Goal: Task Accomplishment & Management: Use online tool/utility

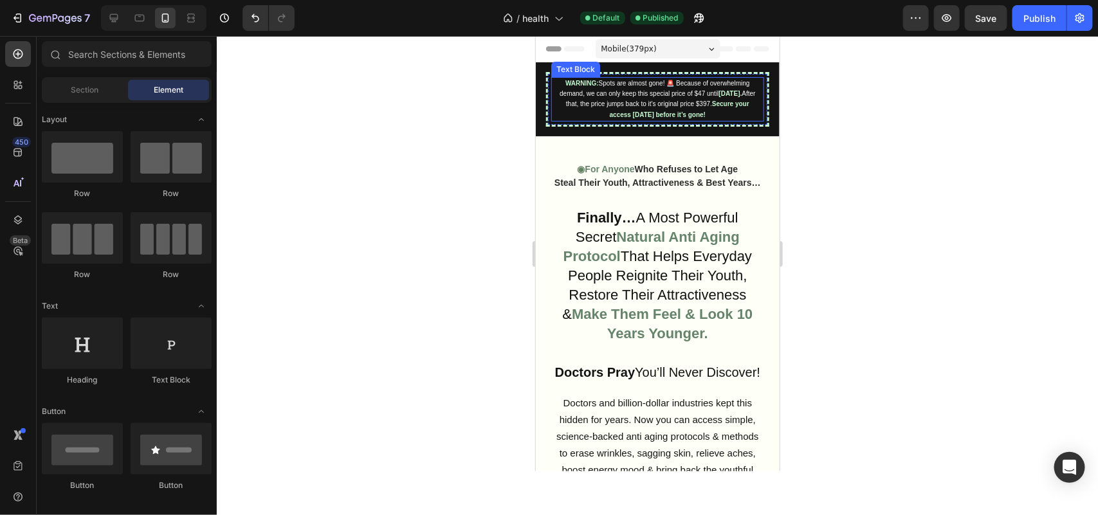
click at [630, 113] on strong "Secure your access [DATE] before it’s gone!" at bounding box center [679, 108] width 140 height 17
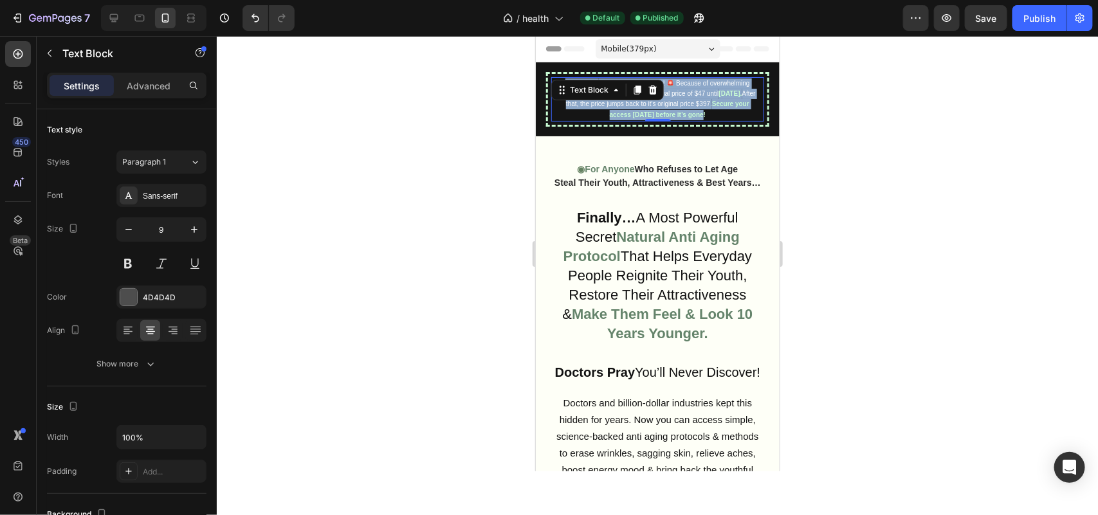
click at [630, 113] on strong "Secure your access [DATE] before it’s gone!" at bounding box center [679, 108] width 140 height 17
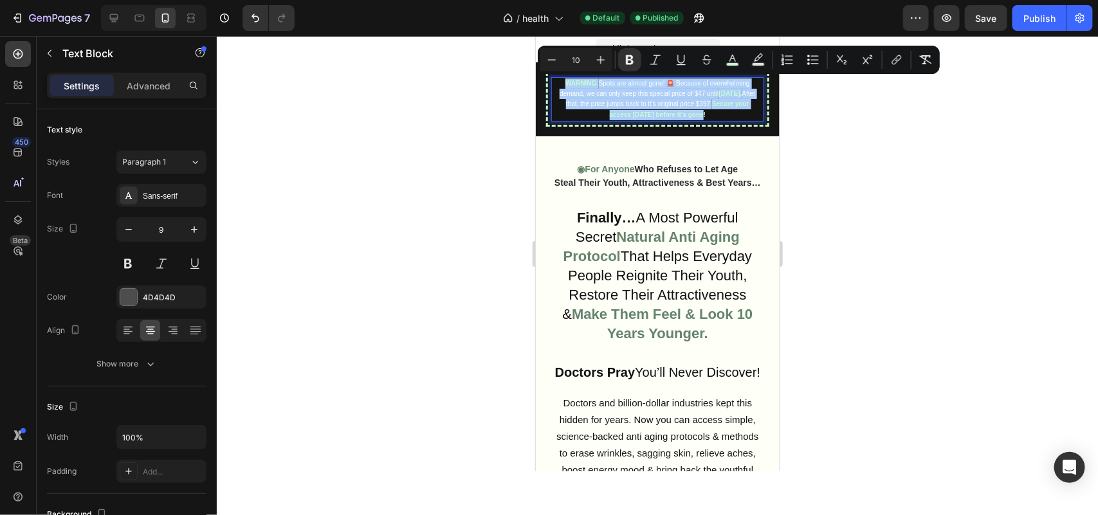
click at [467, 273] on div at bounding box center [657, 275] width 881 height 479
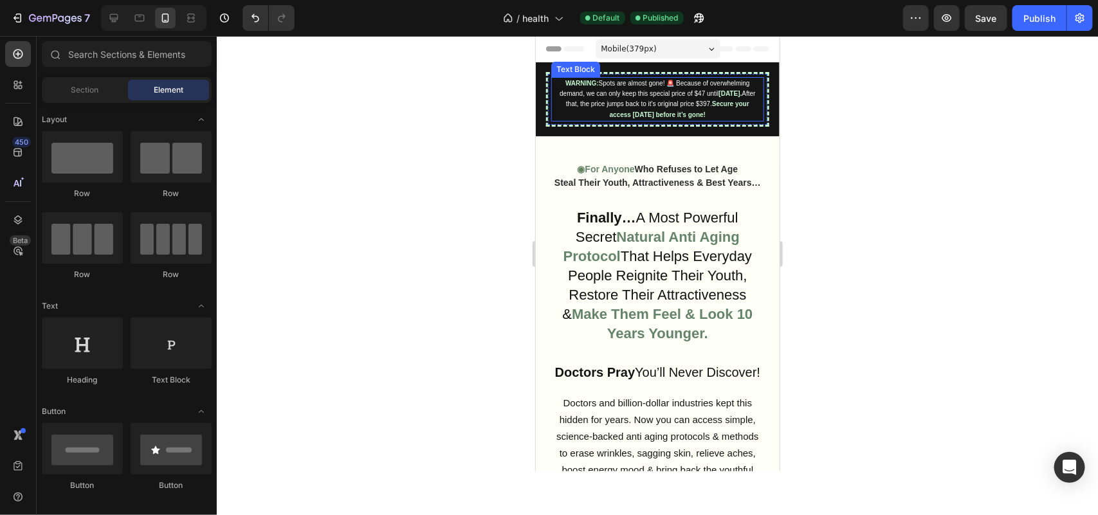
click at [640, 104] on span "After that, the price jumps back to it's original price $397." at bounding box center [660, 97] width 190 height 17
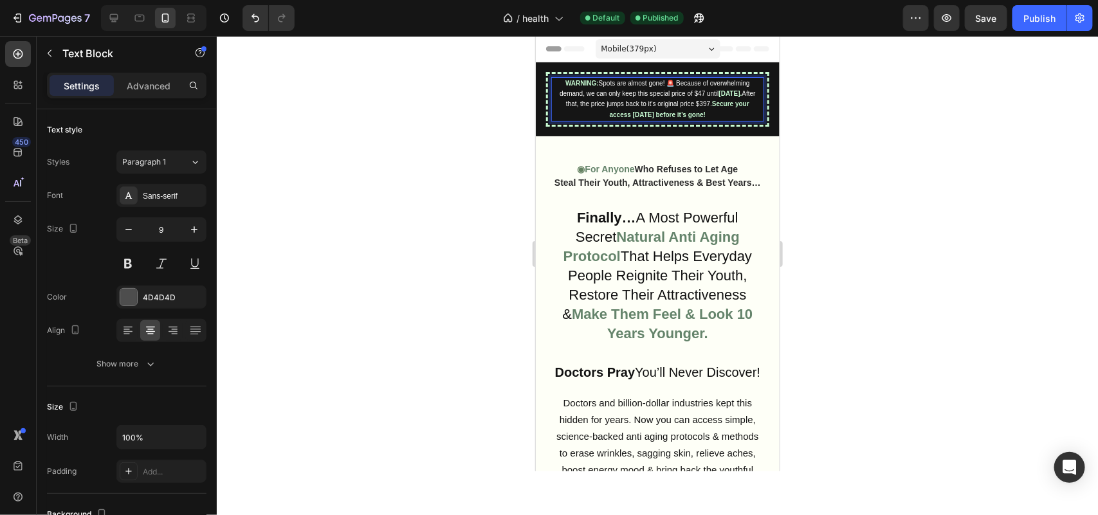
click at [579, 96] on span "Spots are almost gone! 🚨 Because of overwhelming demand, we can only keep this …" at bounding box center [654, 87] width 190 height 17
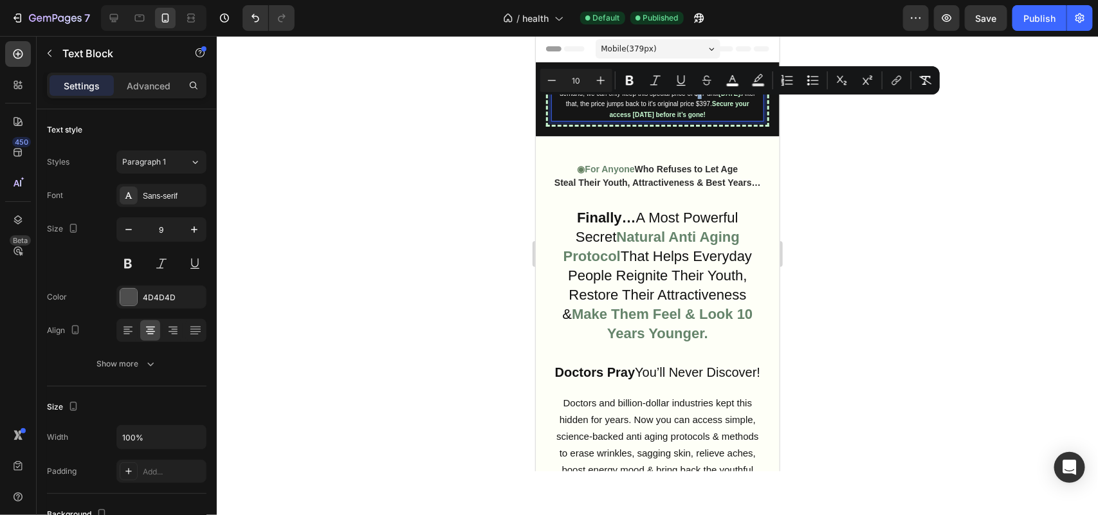
click at [563, 96] on span "Spots are almost gone! 🚨 Because of overwhelming demand, we can only keep this …" at bounding box center [654, 87] width 190 height 17
click at [575, 107] on span "After that, the price jumps back to it's original price $397." at bounding box center [660, 97] width 190 height 17
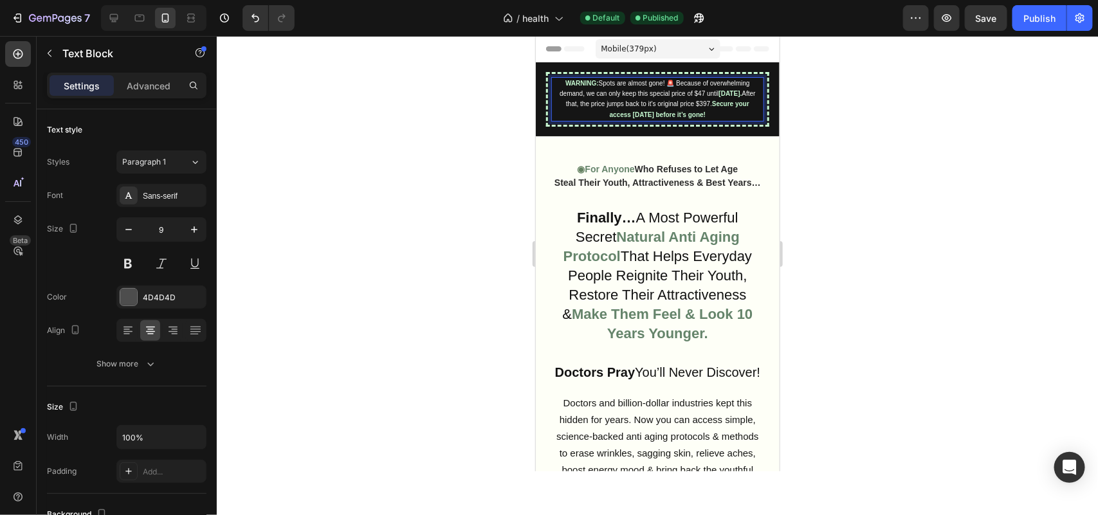
click at [611, 107] on span "After that, the price jumps back to it's original price $397." at bounding box center [660, 97] width 190 height 17
click at [566, 96] on span "Spots are almost gone! 🚨 Because of overwhelming demand, we can only keep this …" at bounding box center [654, 87] width 190 height 17
click at [563, 96] on span "Spots are almost gone! 🚨 Because of overwhelming demand, we can only keep this …" at bounding box center [654, 87] width 190 height 17
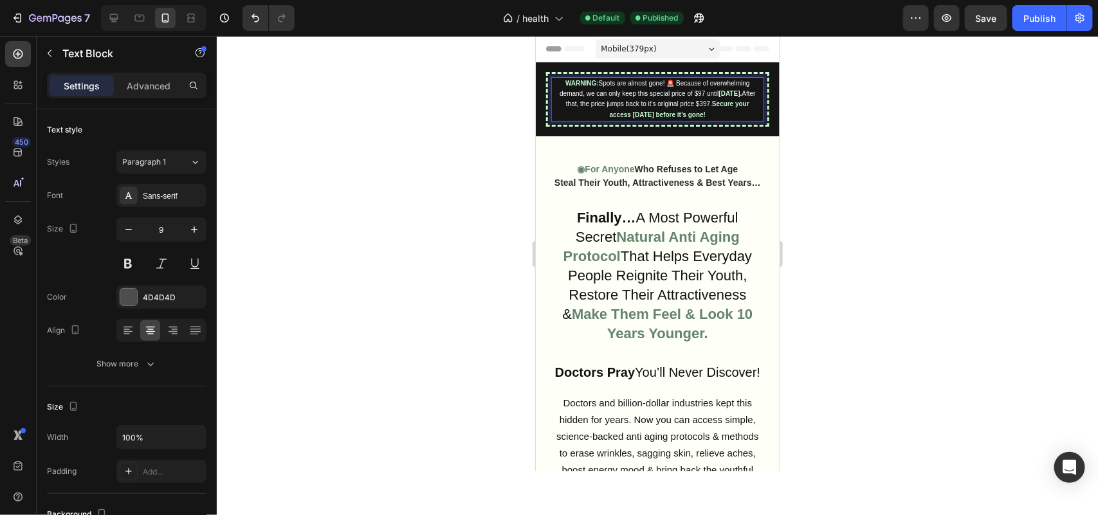
click at [438, 223] on div at bounding box center [657, 275] width 881 height 479
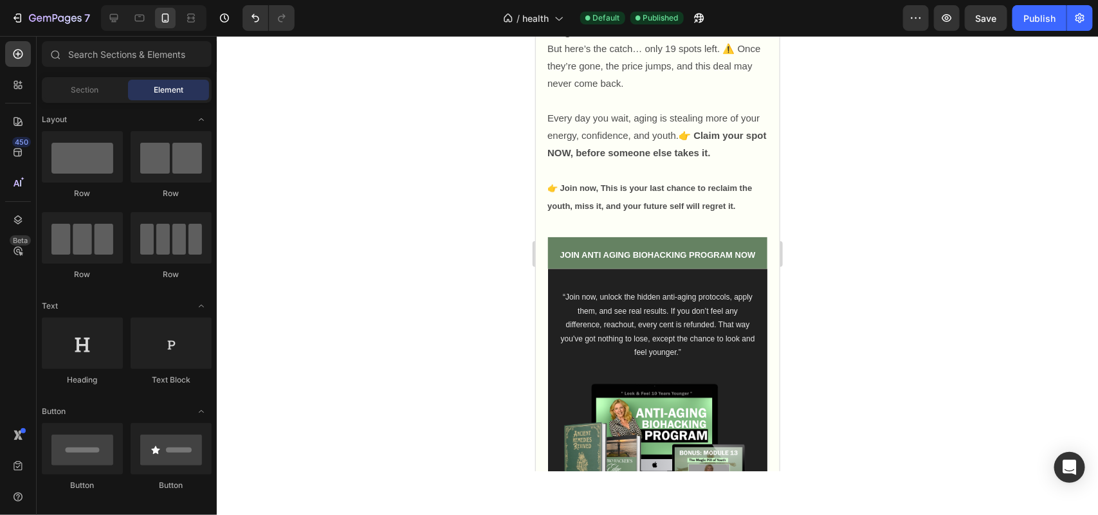
scroll to position [1447, 0]
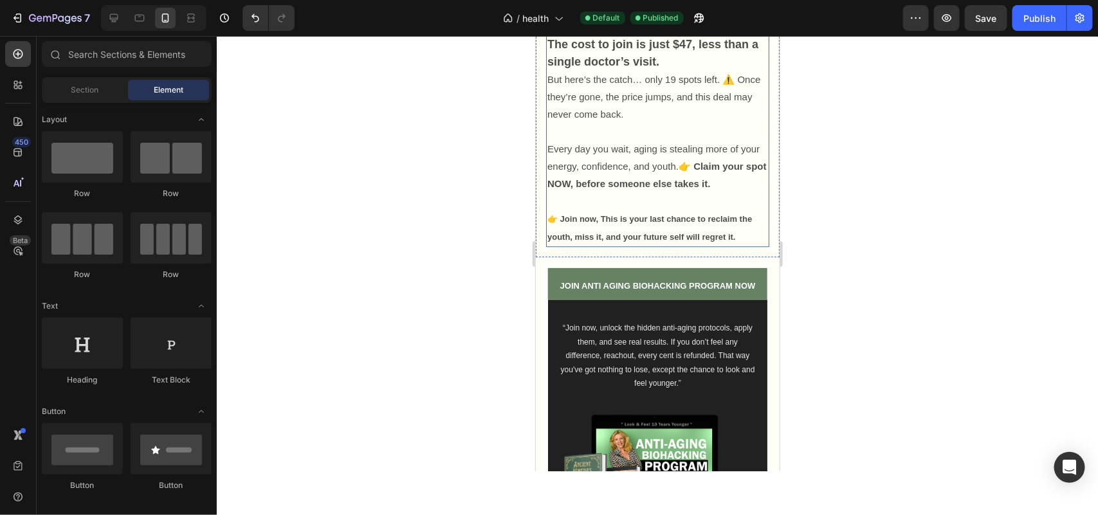
click at [685, 70] on p "The cost to join is just $47, less than a single doctor’s visit." at bounding box center [657, 52] width 221 height 35
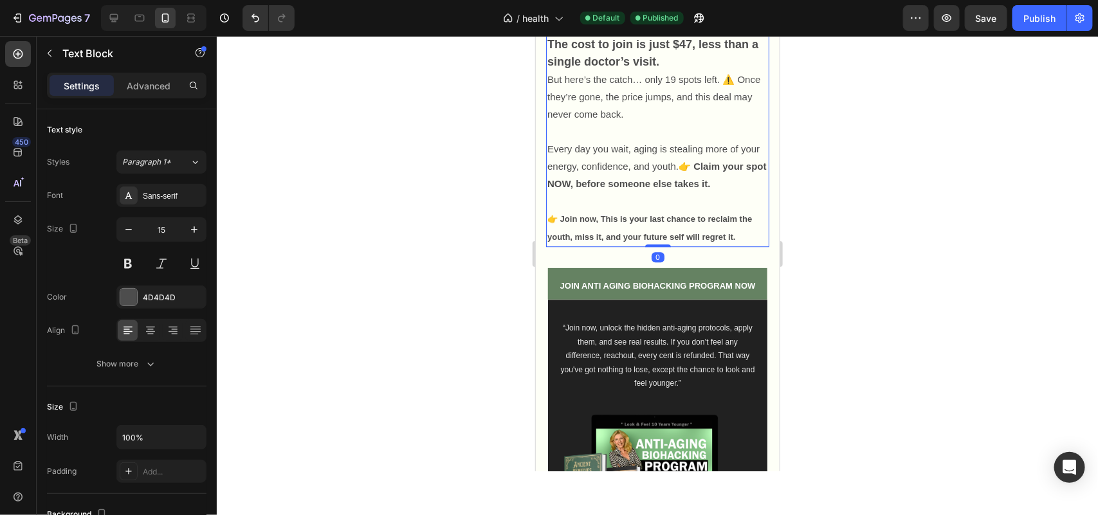
click at [681, 70] on p "The cost to join is just $47, less than a single doctor’s visit." at bounding box center [657, 52] width 221 height 35
click at [682, 68] on strong "The cost to join is just $47, less than a single doctor’s visit." at bounding box center [652, 52] width 211 height 30
click at [679, 68] on strong "The cost to join is just $47, less than a single doctor’s visit." at bounding box center [652, 52] width 211 height 30
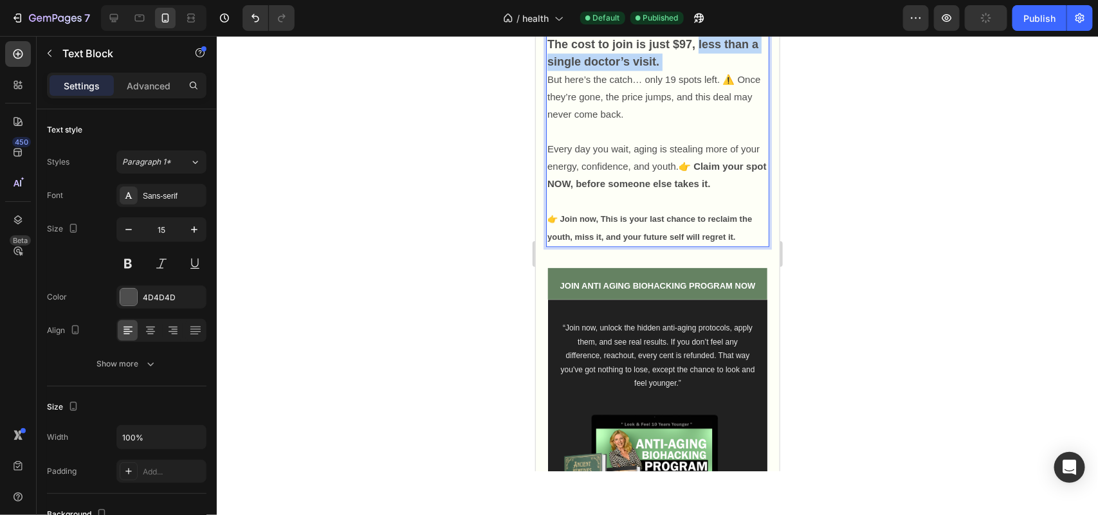
drag, startPoint x: 698, startPoint y: 95, endPoint x: 703, endPoint y: 113, distance: 19.5
click at [703, 70] on p "The cost to join is just $97, less than a single doctor’s visit." at bounding box center [657, 52] width 221 height 35
click at [694, 122] on p "But here’s the catch… only 19 spots left. ⚠️ Once they’re gone, the price jumps…" at bounding box center [657, 96] width 221 height 52
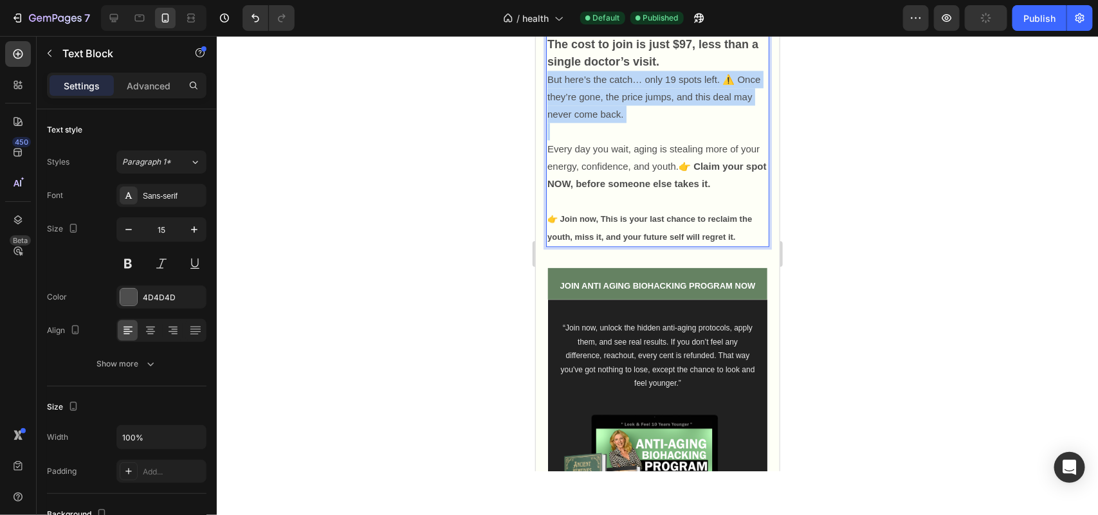
click at [694, 122] on p "But here’s the catch… only 19 spots left. ⚠️ Once they’re gone, the price jumps…" at bounding box center [657, 96] width 221 height 52
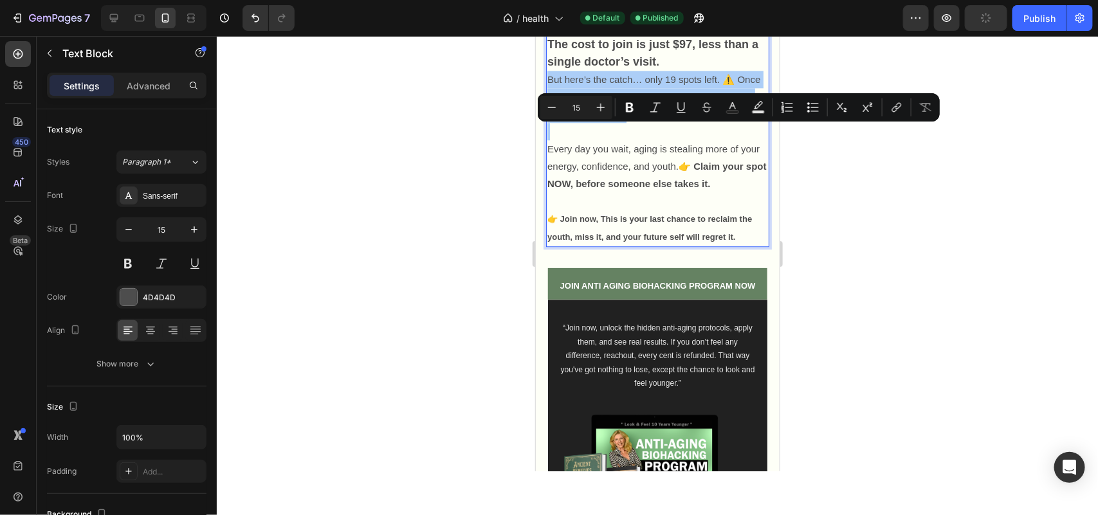
click at [446, 206] on div at bounding box center [657, 275] width 881 height 479
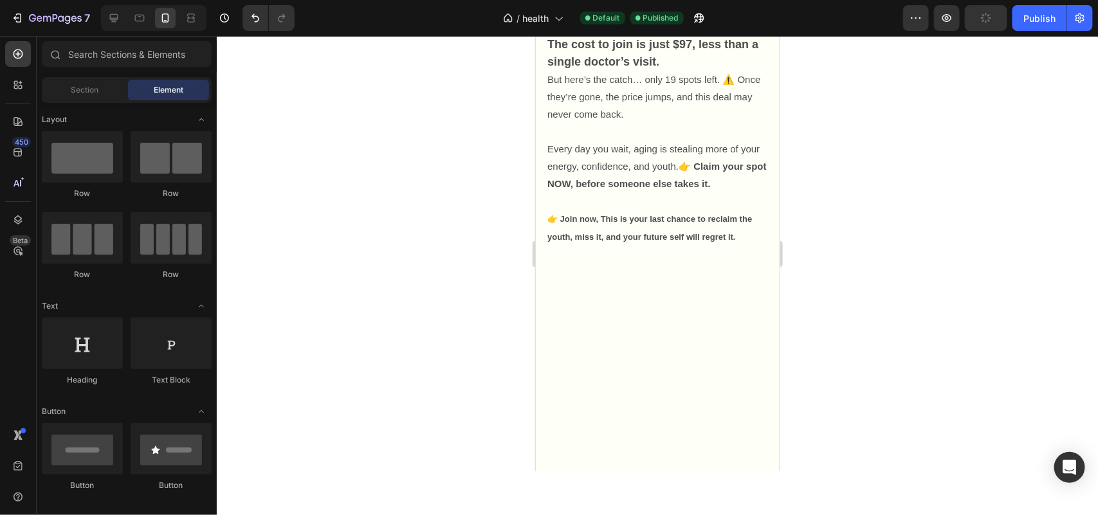
scroll to position [0, 0]
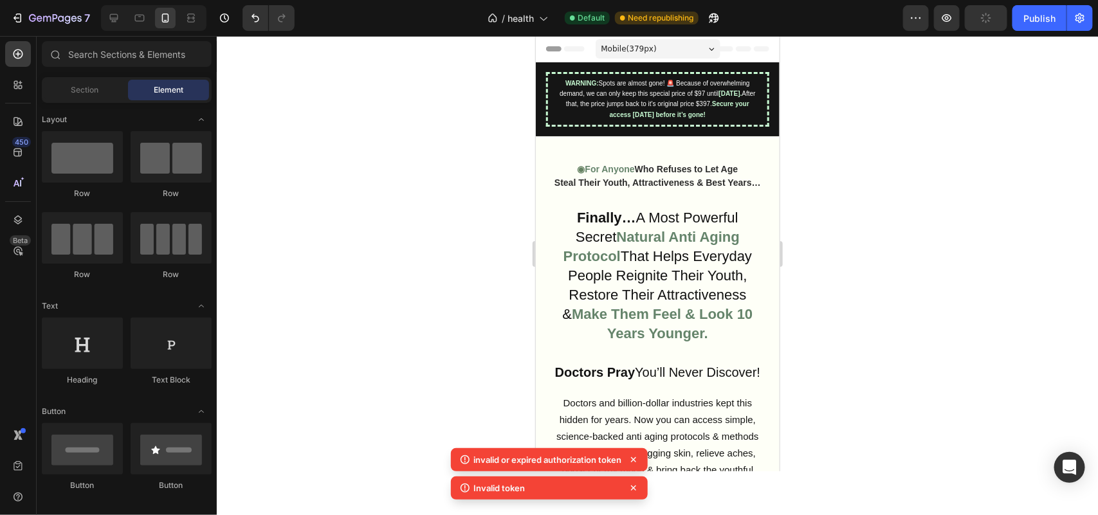
click at [397, 222] on div at bounding box center [657, 275] width 881 height 479
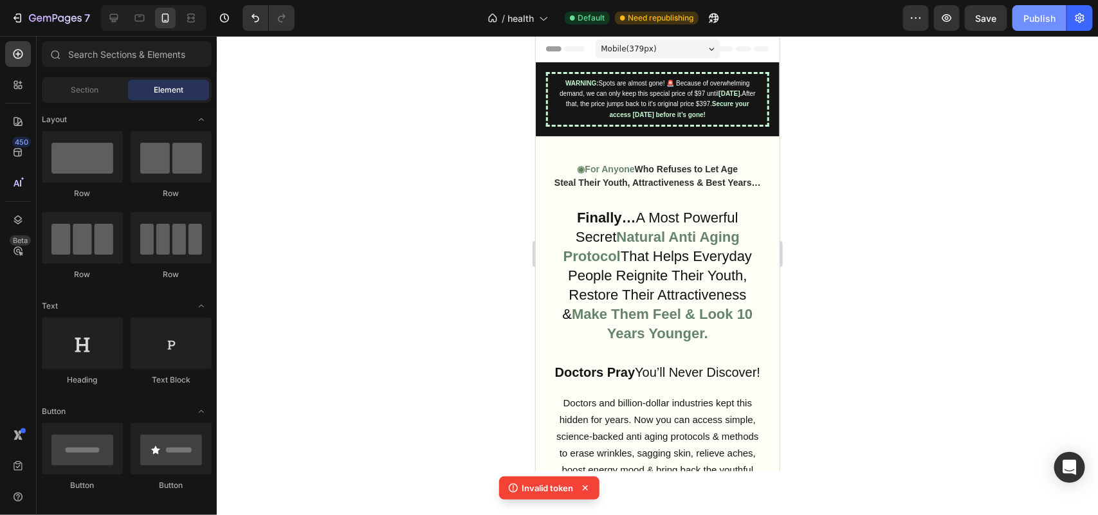
click at [1024, 15] on div "Publish" at bounding box center [1039, 19] width 32 height 14
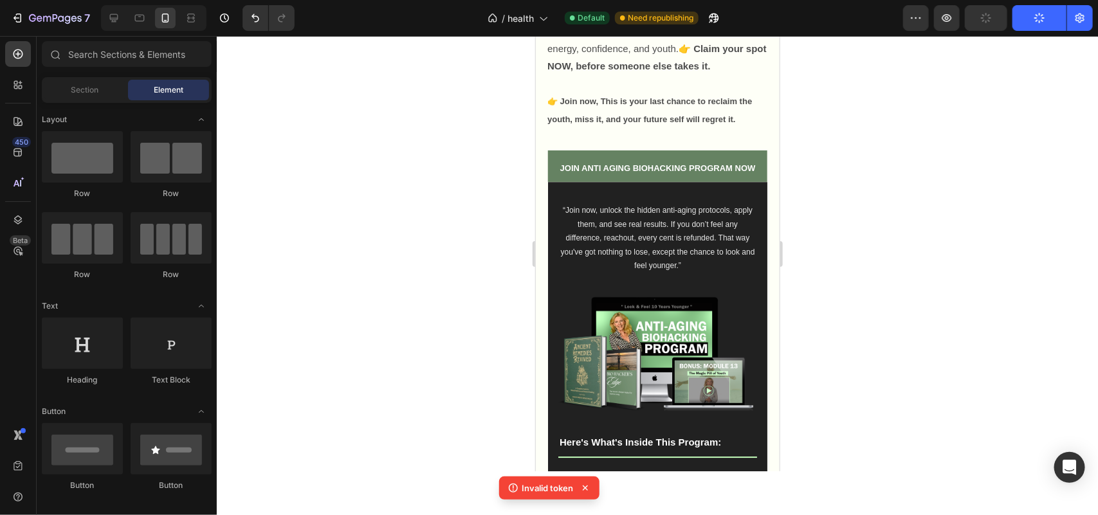
scroll to position [1533, 0]
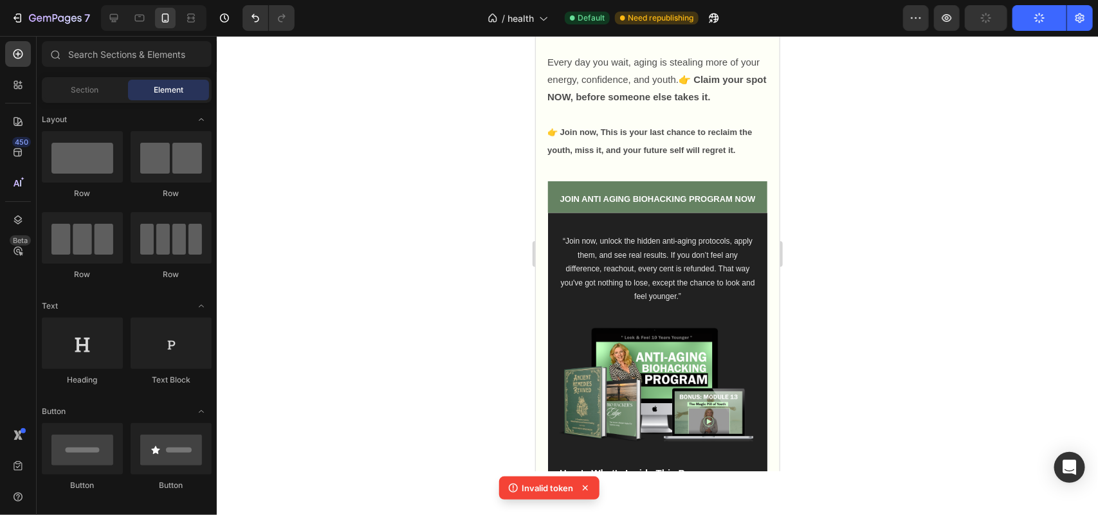
drag, startPoint x: 769, startPoint y: 56, endPoint x: 1314, endPoint y: 132, distance: 549.8
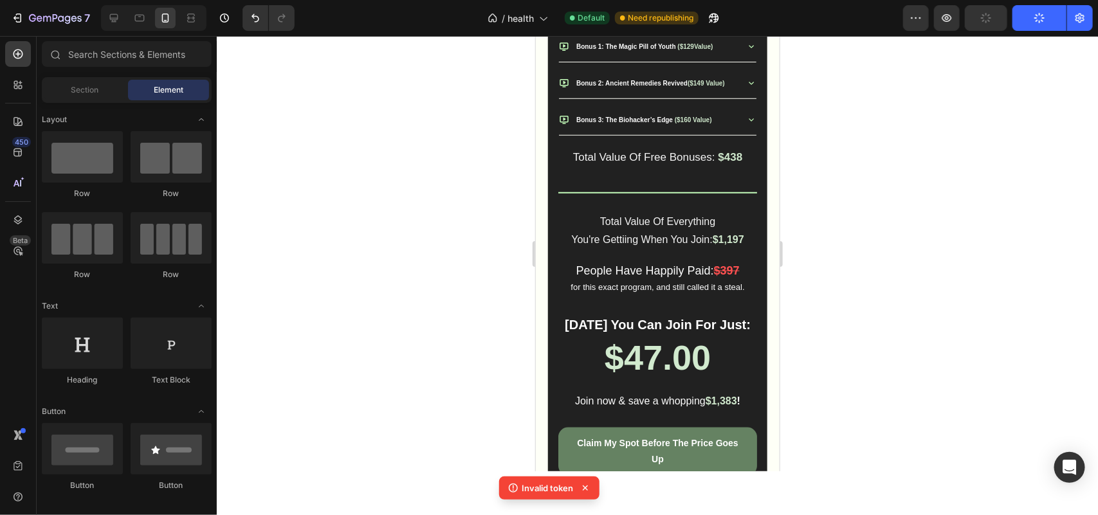
scroll to position [2699, 0]
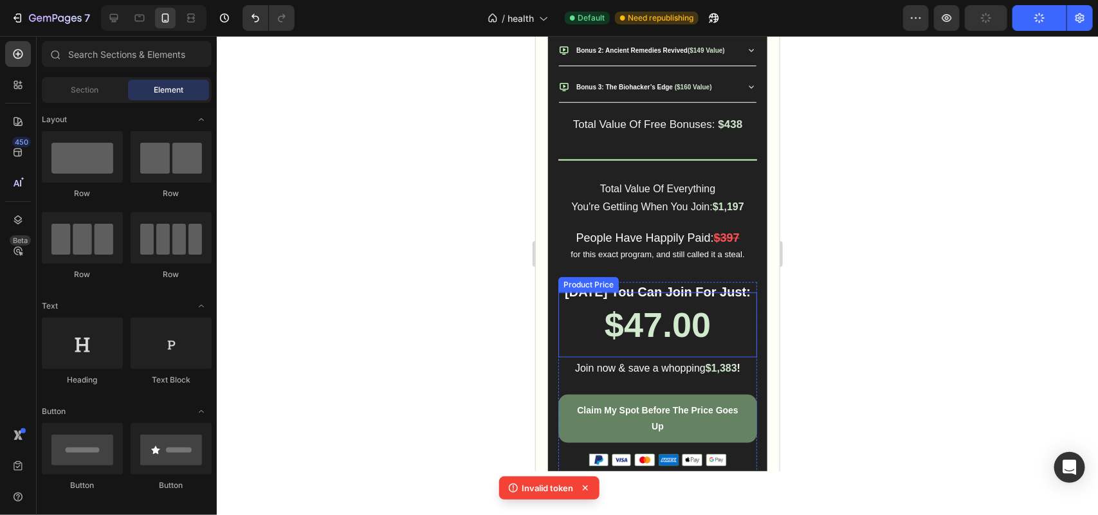
click at [662, 347] on div "$47.00" at bounding box center [656, 324] width 199 height 65
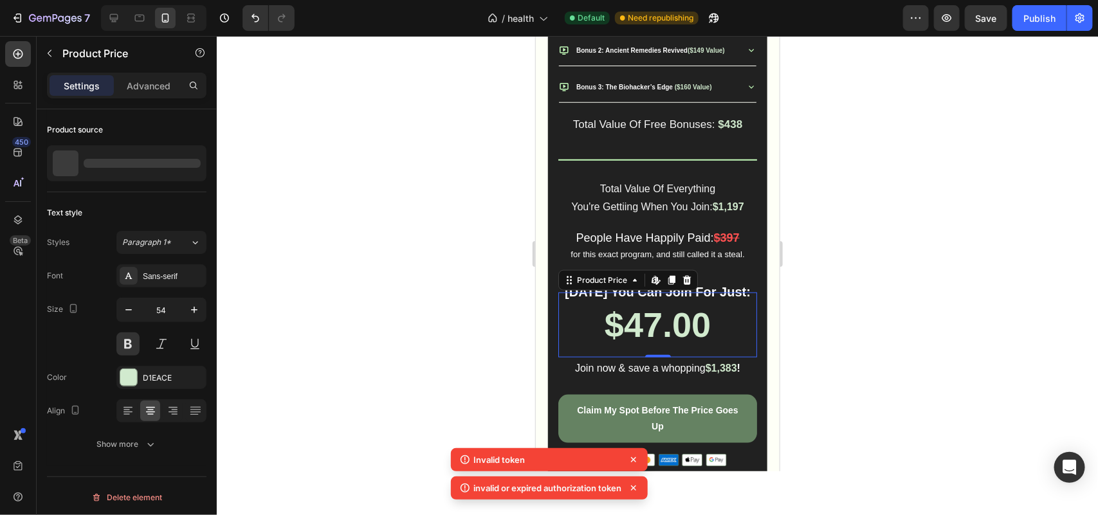
click at [428, 229] on div at bounding box center [657, 275] width 881 height 479
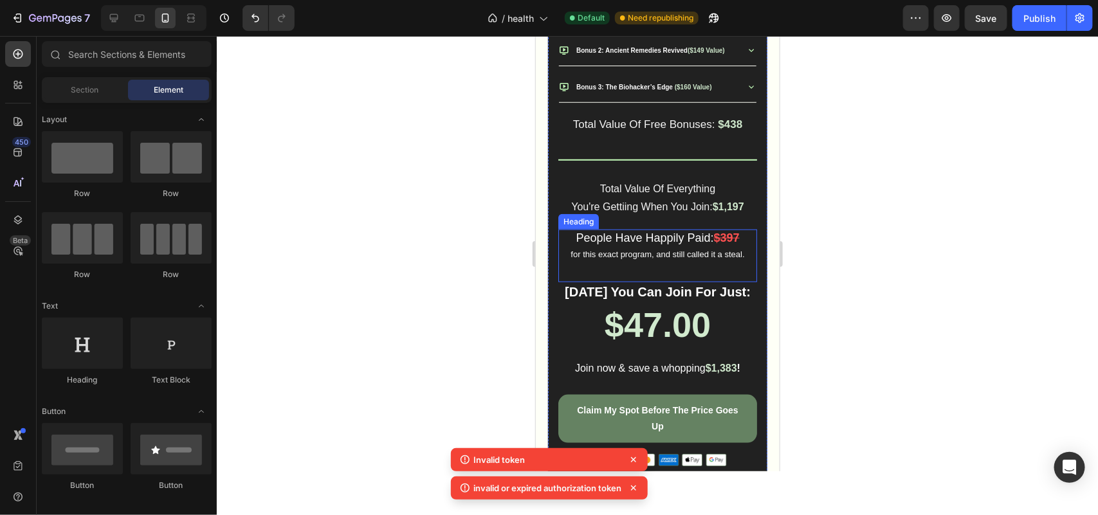
click at [691, 244] on span "People Have Happily Paid:" at bounding box center [644, 237] width 138 height 13
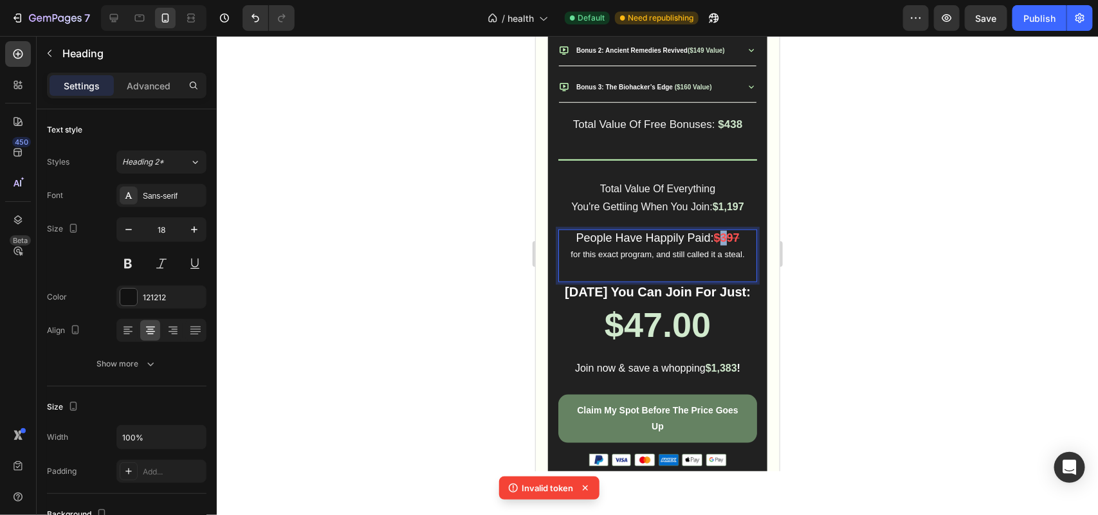
drag, startPoint x: 723, startPoint y: 260, endPoint x: 714, endPoint y: 261, distance: 9.1
click at [714, 244] on strong "$397" at bounding box center [726, 237] width 26 height 13
click at [460, 312] on div at bounding box center [657, 275] width 881 height 479
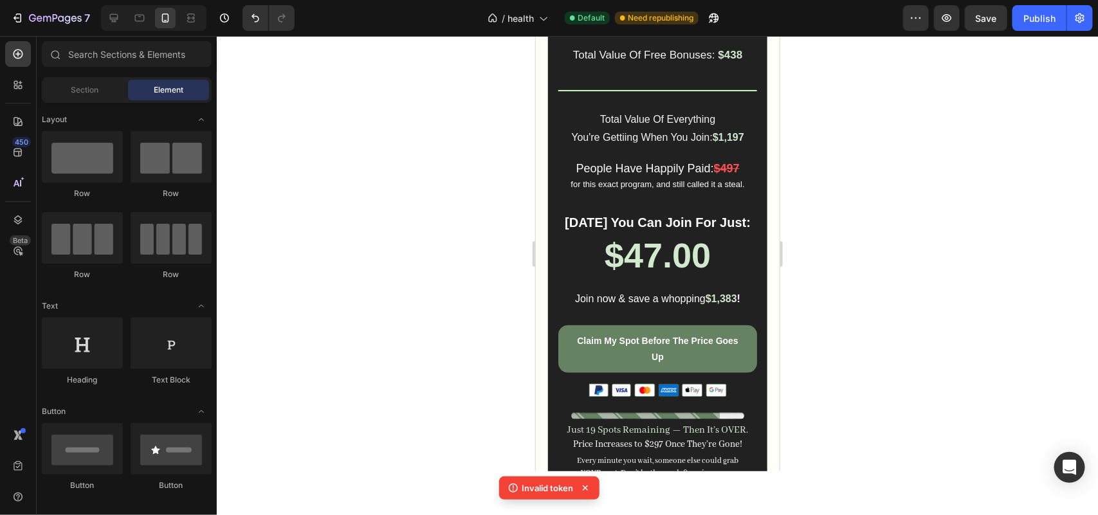
scroll to position [0, 0]
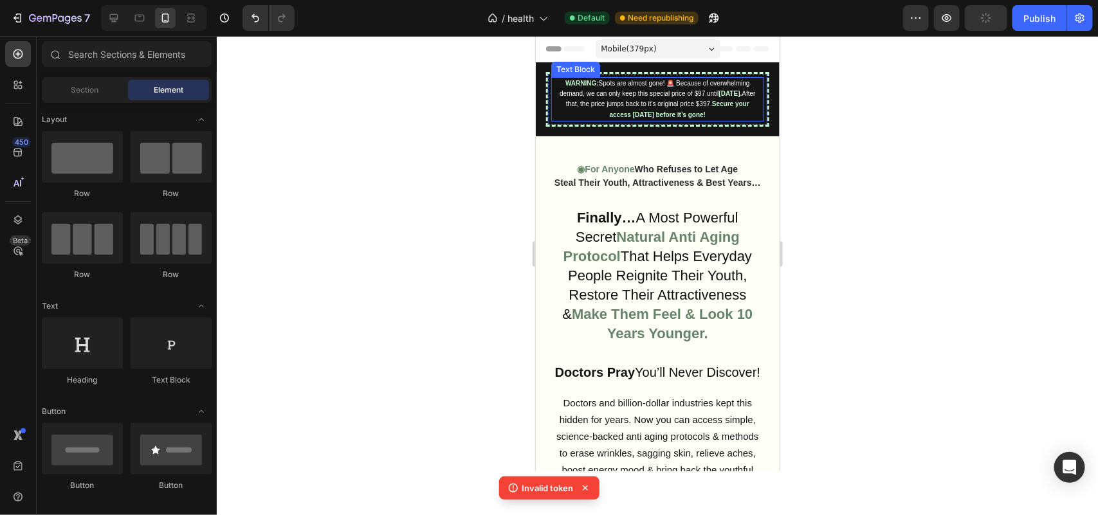
click at [684, 102] on span "After that, the price jumps back to it's original price $397." at bounding box center [660, 97] width 190 height 17
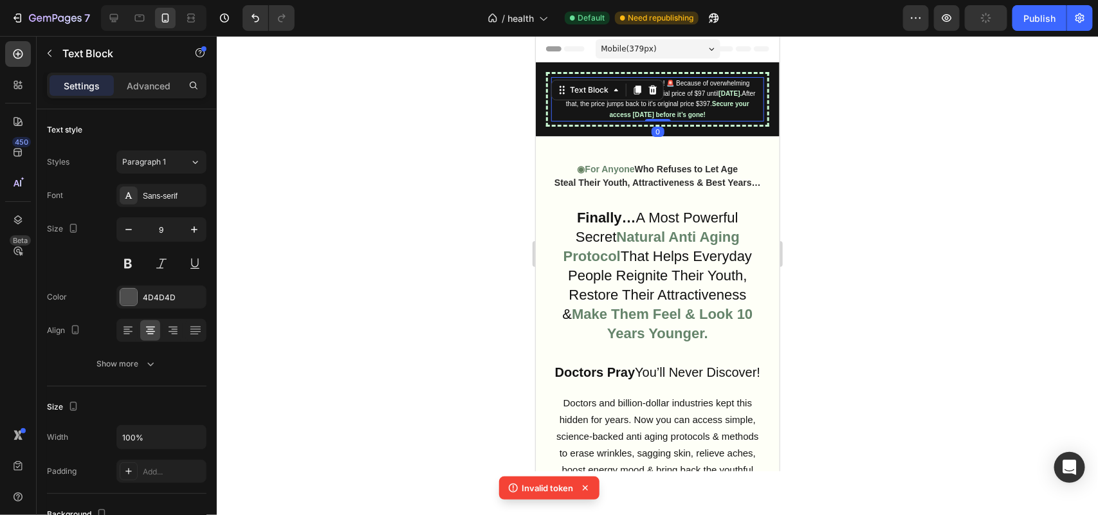
click at [631, 113] on strong "Secure your access [DATE] before it’s gone!" at bounding box center [679, 108] width 140 height 17
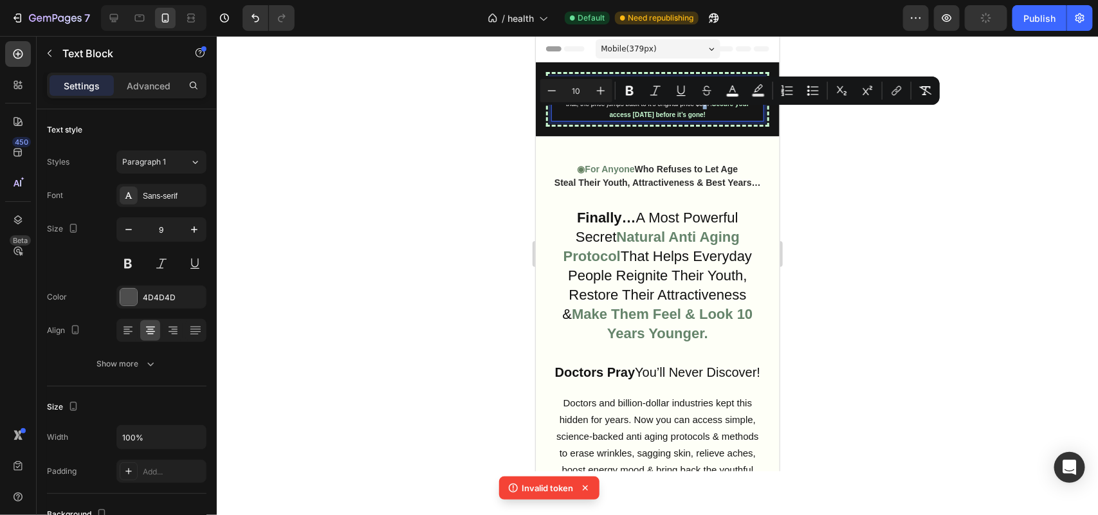
click at [608, 107] on span "After that, the price jumps back to it's original price $397." at bounding box center [660, 97] width 190 height 17
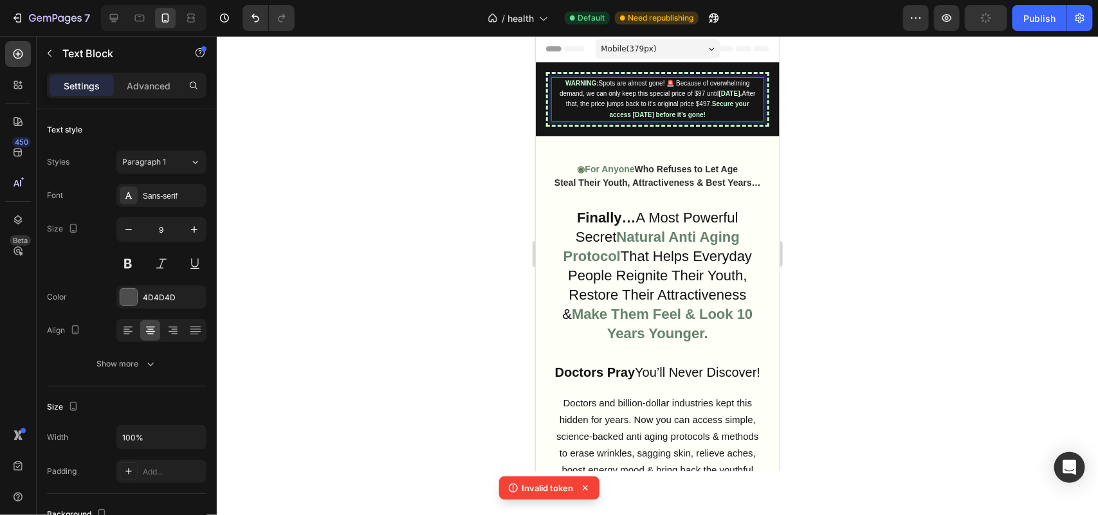
click at [460, 291] on div at bounding box center [657, 275] width 881 height 479
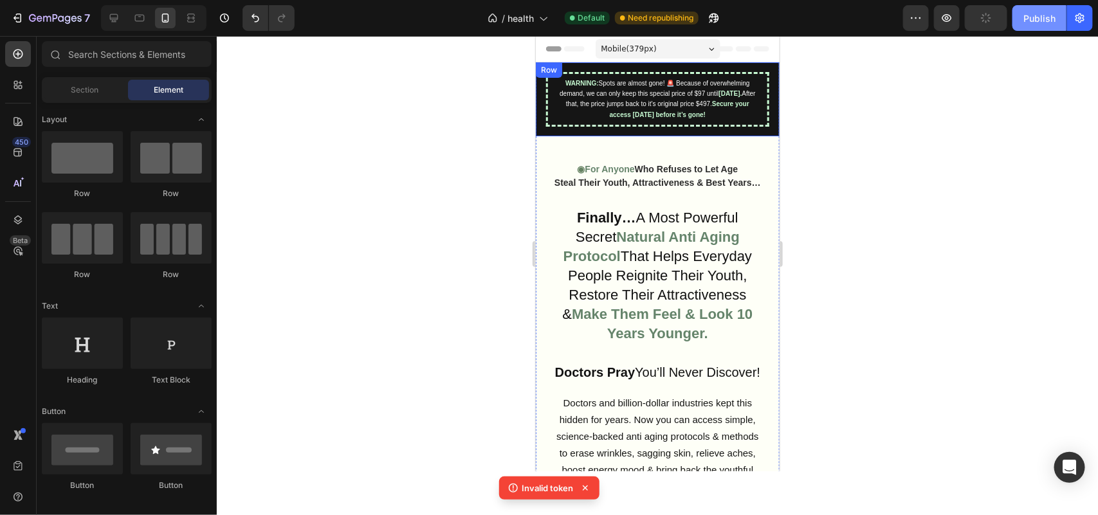
click at [1040, 17] on div "Publish" at bounding box center [1039, 19] width 32 height 14
click at [588, 484] on icon at bounding box center [585, 488] width 13 height 13
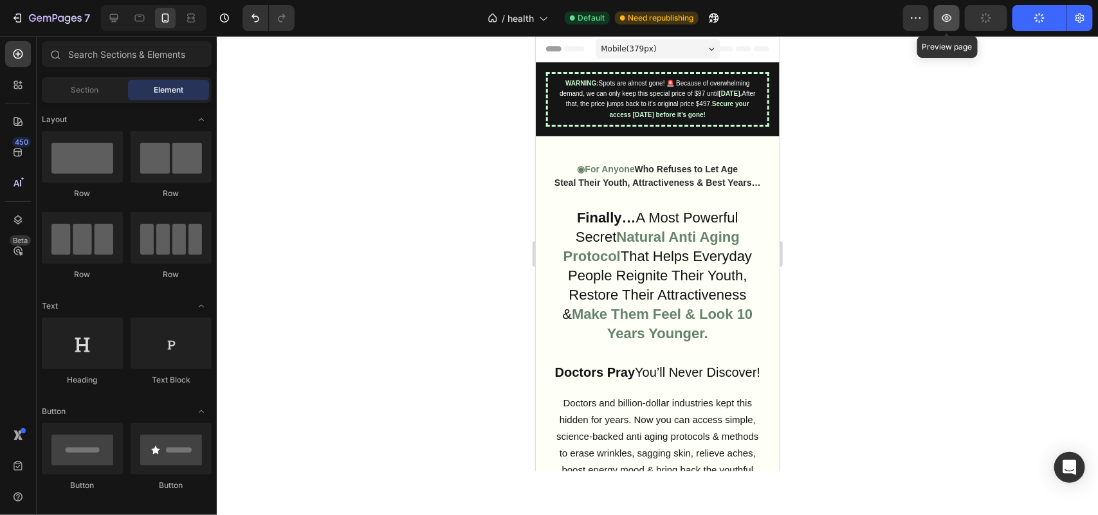
click at [950, 19] on icon "button" at bounding box center [947, 18] width 10 height 8
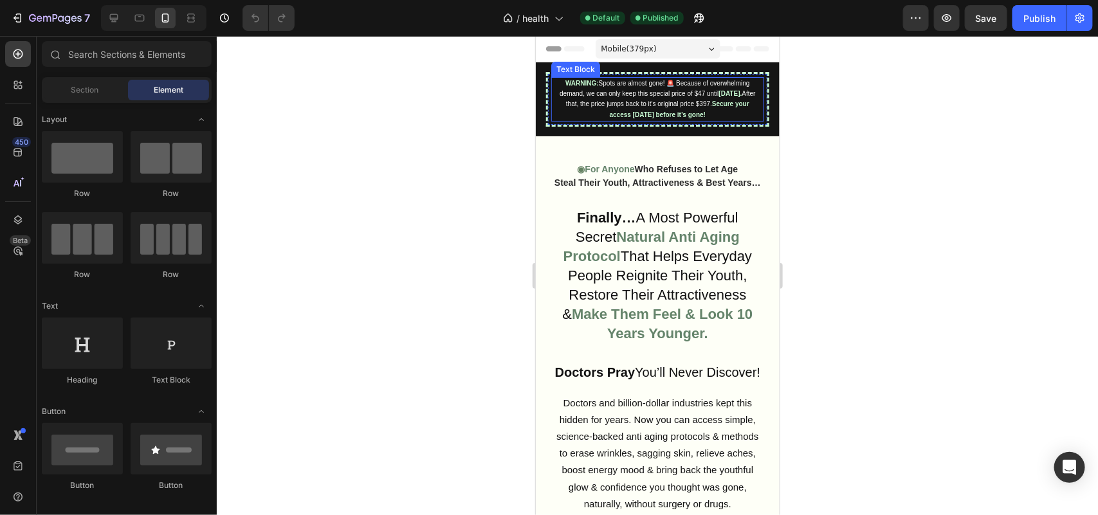
click at [568, 107] on span "After that, the price jumps back to it's original price $397." at bounding box center [660, 97] width 190 height 17
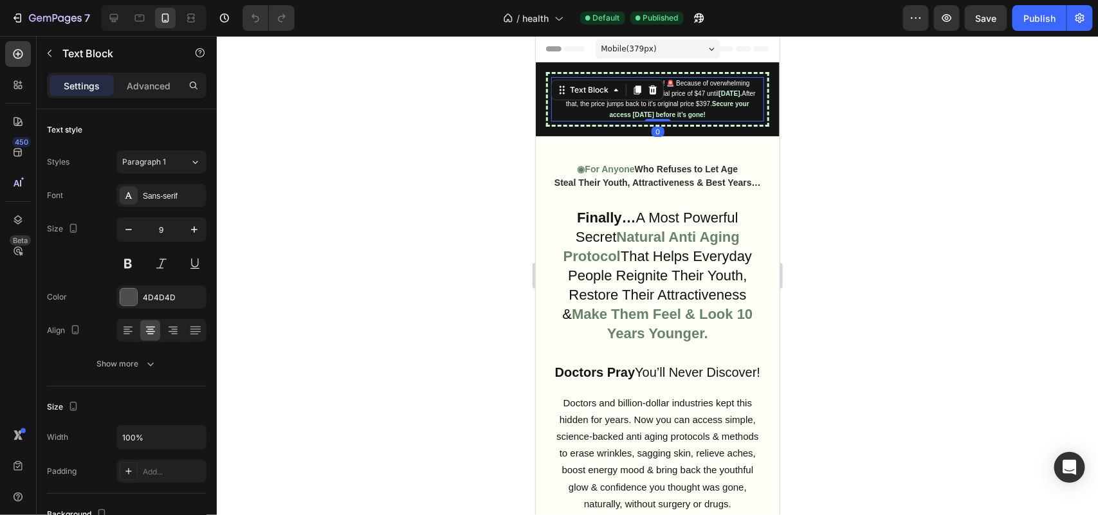
click at [565, 107] on p "WARNING: Spots are almost gone! 🚨 Because of overwhelming demand, we can only k…" at bounding box center [656, 99] width 197 height 42
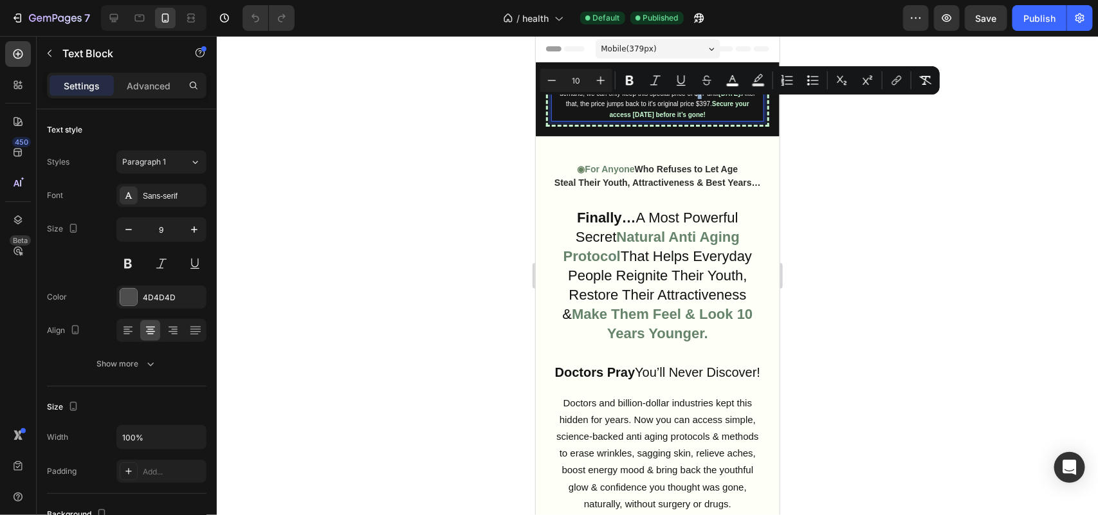
click at [565, 96] on span "Spots are almost gone! 🚨 Because of overwhelming demand, we can only keep this …" at bounding box center [654, 87] width 190 height 17
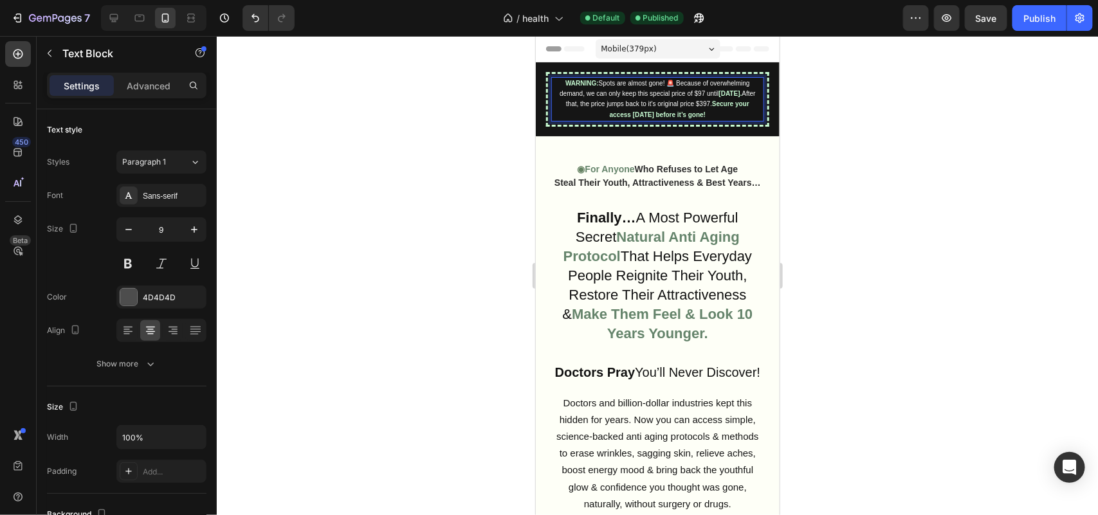
click at [710, 109] on strong "Secure your access [DATE] before it’s gone!" at bounding box center [679, 108] width 140 height 17
click at [718, 96] on strong "[DATE]." at bounding box center [729, 92] width 23 height 7
click at [610, 107] on span "After that, the price jumps back to it's original price $397." at bounding box center [660, 97] width 190 height 17
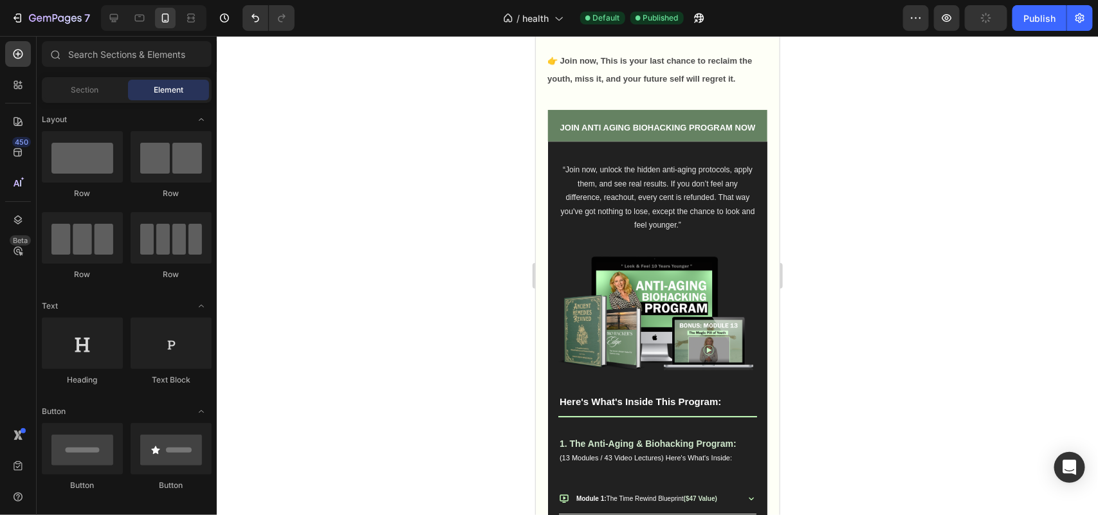
scroll to position [1326, 0]
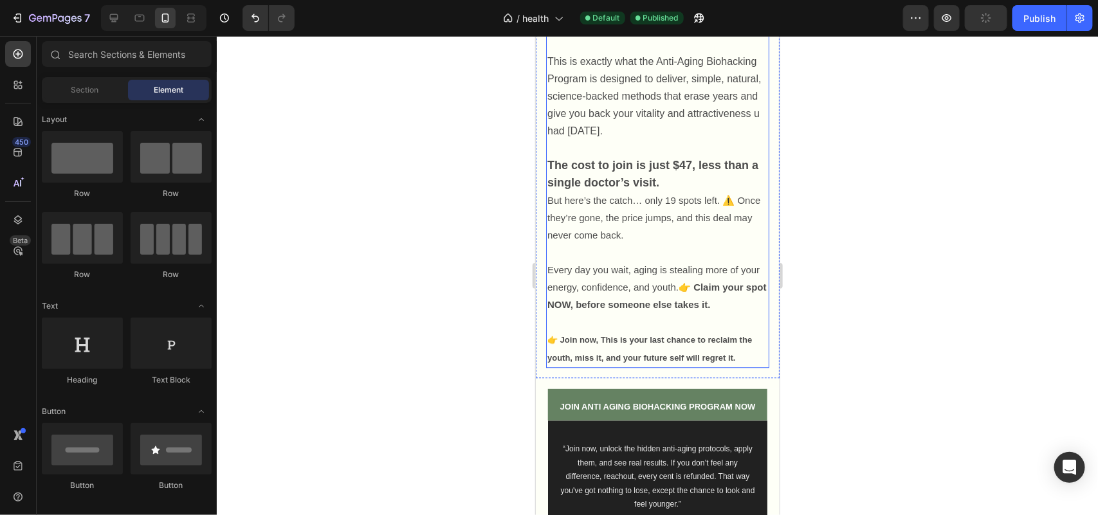
click at [697, 188] on strong "The cost to join is just $47, less than a single doctor’s visit." at bounding box center [652, 173] width 211 height 30
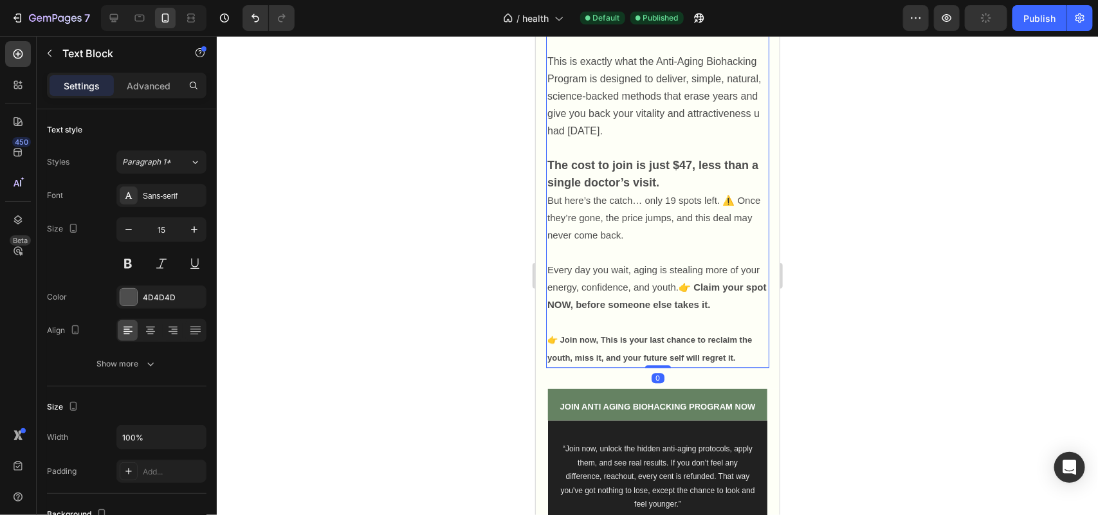
click at [687, 188] on strong "The cost to join is just $47, less than a single doctor’s visit." at bounding box center [652, 173] width 211 height 30
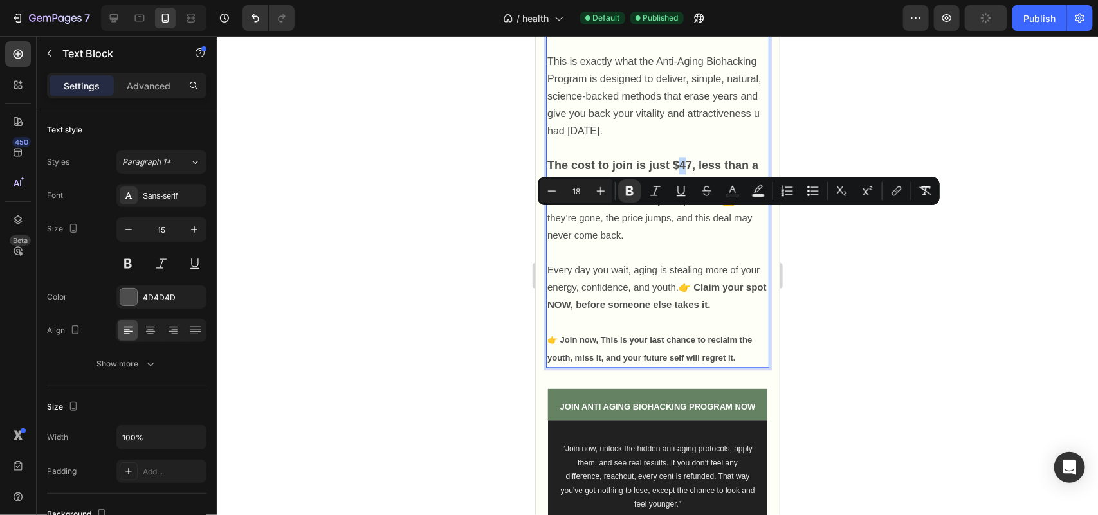
click at [679, 188] on strong "The cost to join is just $47, less than a single doctor’s visit." at bounding box center [652, 173] width 211 height 30
click at [431, 231] on div at bounding box center [657, 275] width 881 height 479
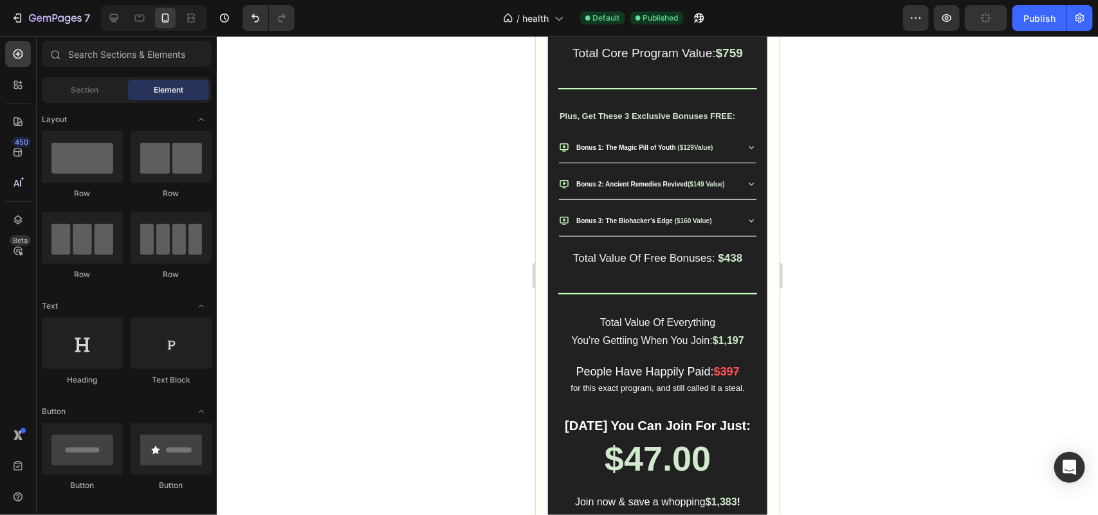
scroll to position [2625, 0]
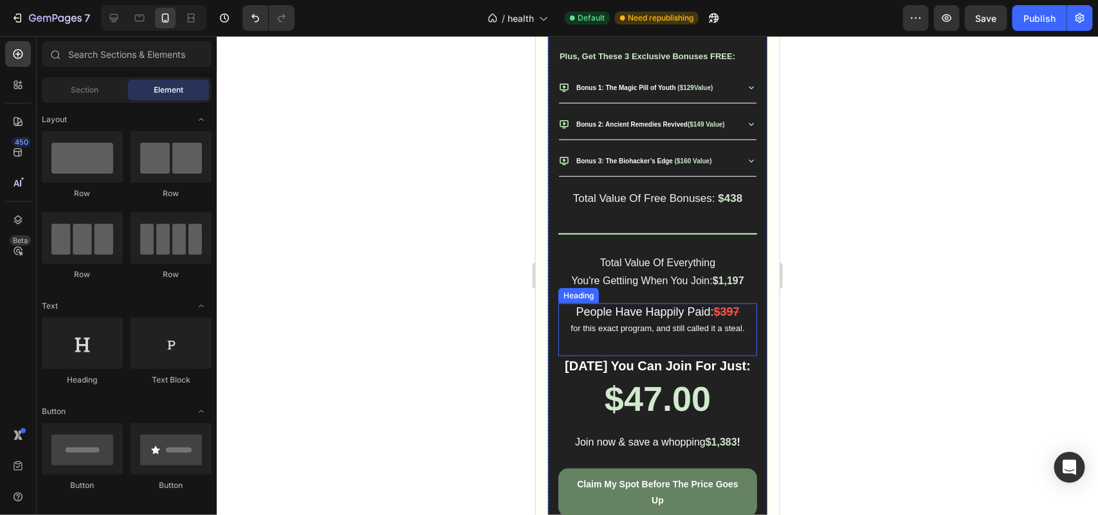
click at [707, 327] on h2 "People Have Happily Paid: $397 for this exact program, and still called it a st…" at bounding box center [656, 319] width 199 height 33
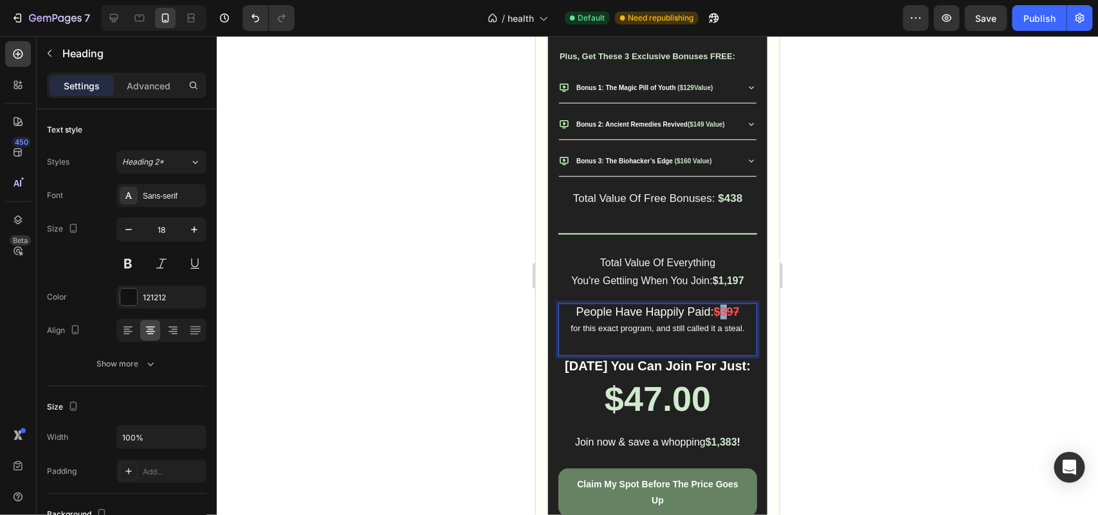
drag, startPoint x: 721, startPoint y: 334, endPoint x: 714, endPoint y: 334, distance: 7.1
click at [714, 318] on strong "$397" at bounding box center [726, 311] width 26 height 13
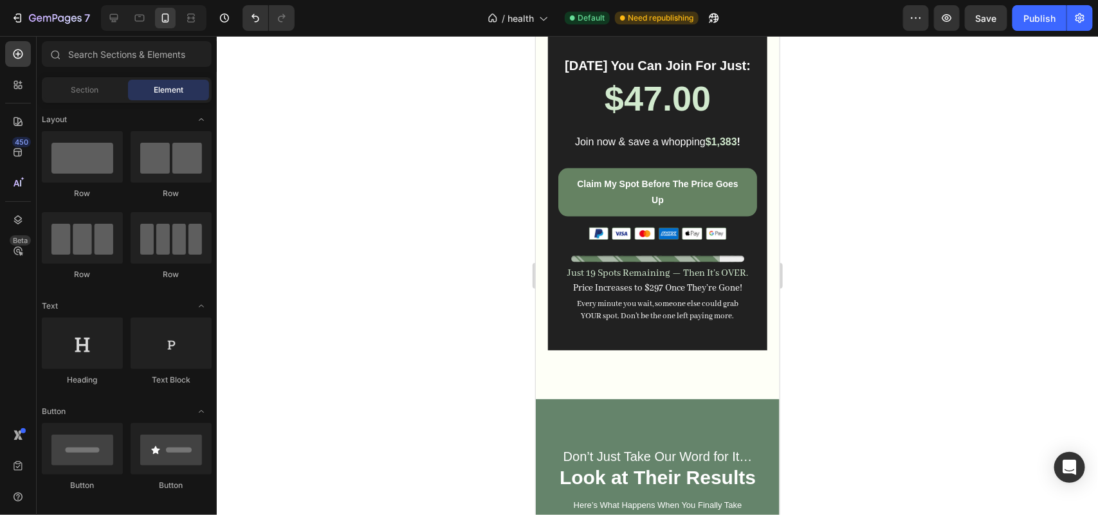
scroll to position [3015, 0]
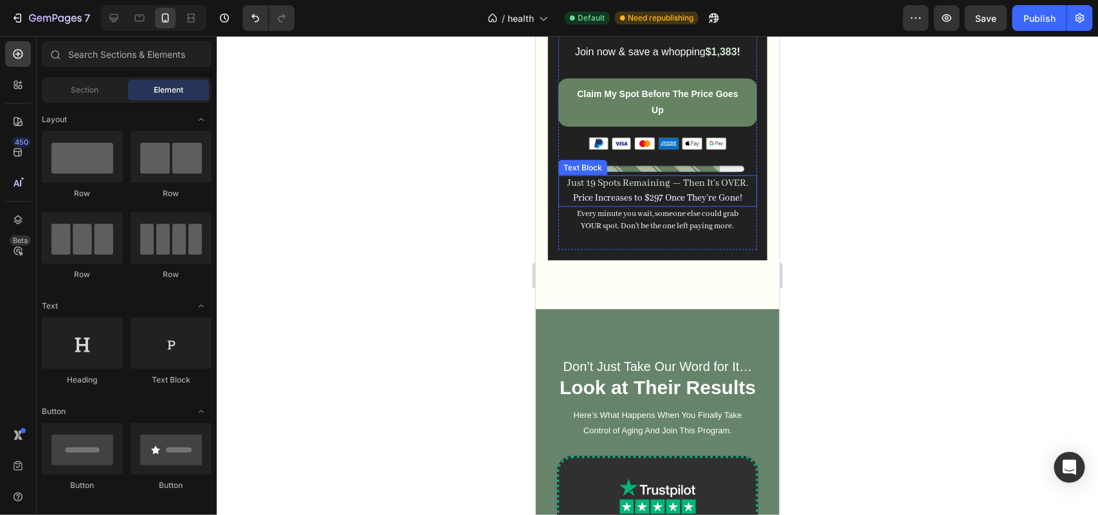
click at [634, 203] on span "Price Increases to $297 Once They’re Gone!" at bounding box center [656, 198] width 169 height 12
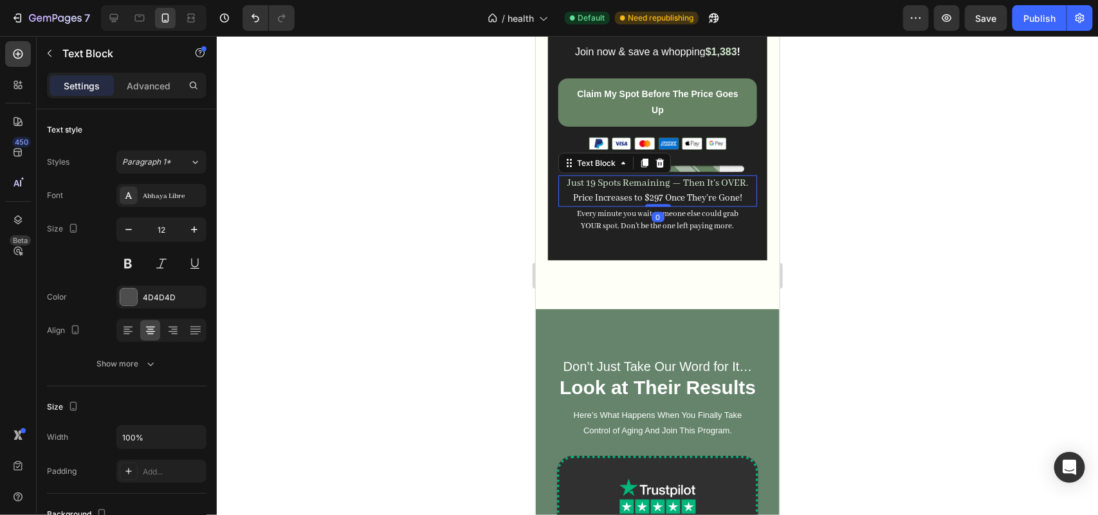
click at [639, 203] on span "Price Increases to $297 Once They’re Gone!" at bounding box center [656, 198] width 169 height 12
click at [640, 203] on span "Price Increases to $297 Once They’re Gone!" at bounding box center [656, 198] width 169 height 12
click at [428, 226] on div at bounding box center [657, 275] width 881 height 479
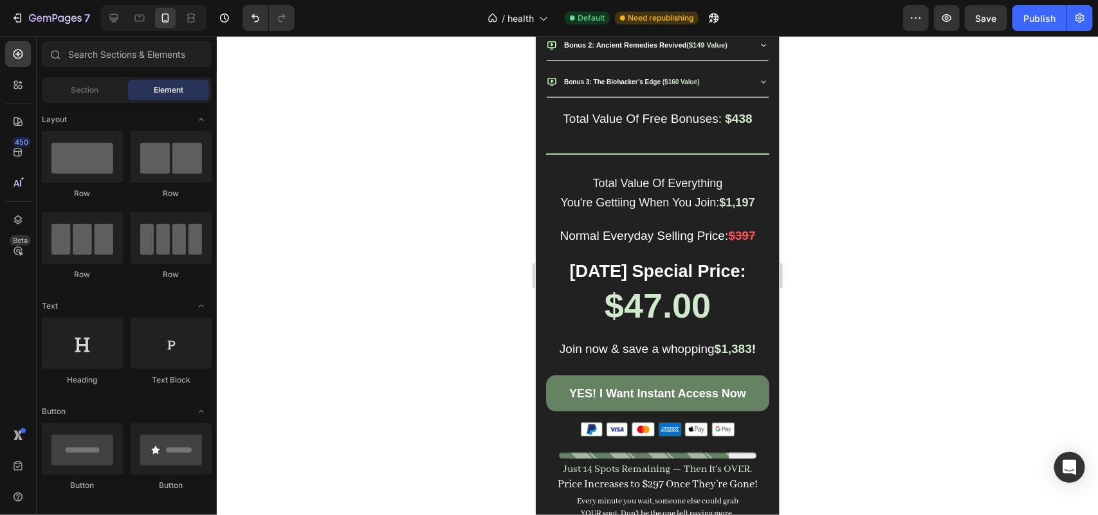
scroll to position [18313, 0]
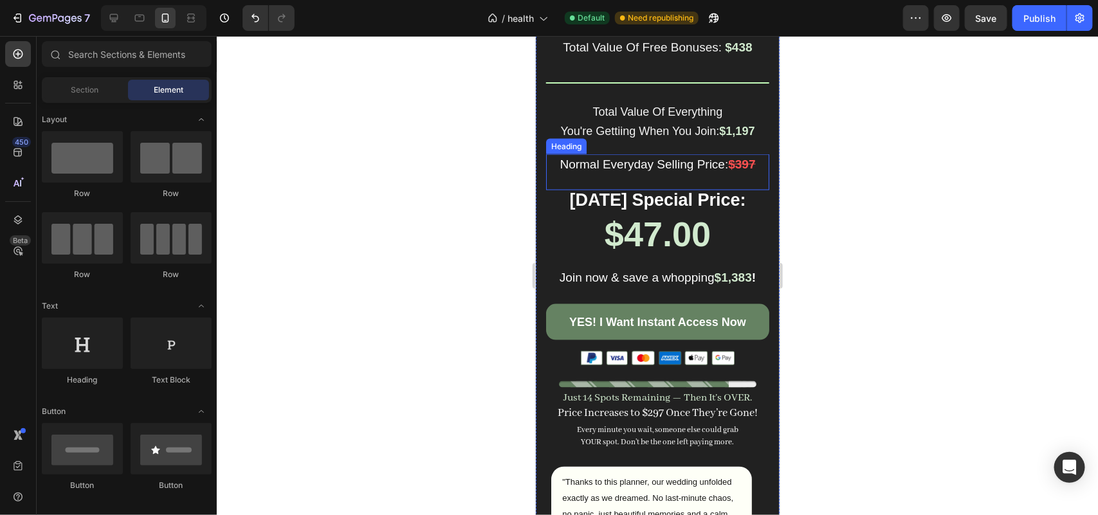
click at [728, 170] on strong "$397" at bounding box center [740, 164] width 27 height 14
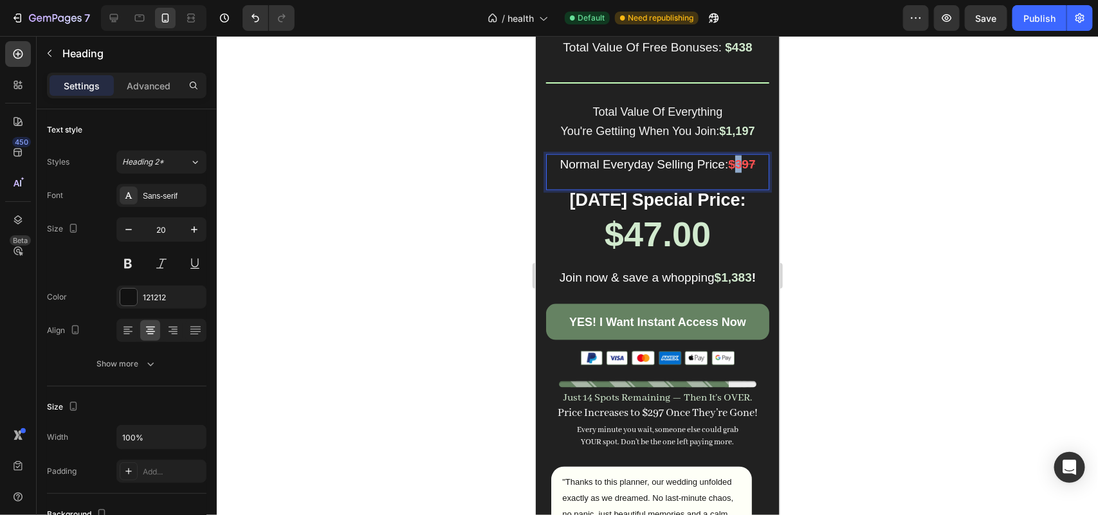
click at [733, 170] on strong "$397" at bounding box center [740, 164] width 27 height 14
click at [714, 282] on strong "$1,383" at bounding box center [732, 277] width 37 height 14
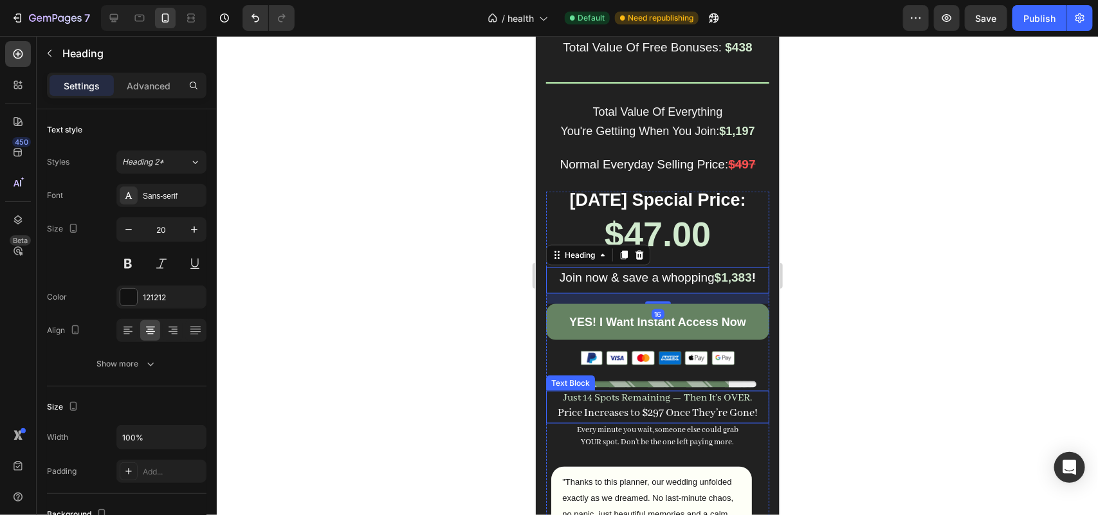
click at [681, 417] on span "Price Increases to $297 Once They’re Gone!" at bounding box center [657, 413] width 200 height 14
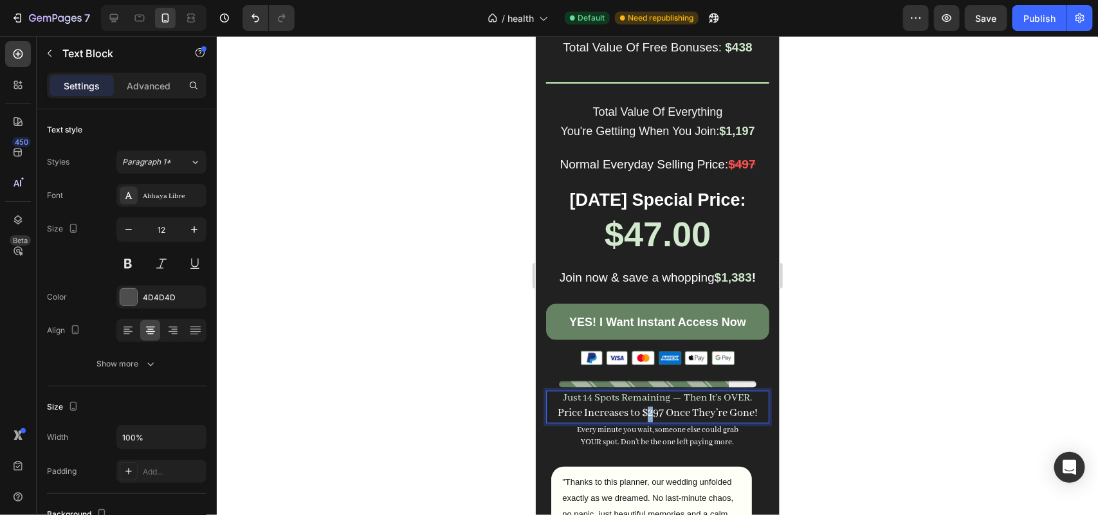
click at [644, 415] on span "Price Increases to $297 Once They’re Gone!" at bounding box center [657, 413] width 200 height 14
click at [735, 284] on strong "$1,383" at bounding box center [732, 277] width 37 height 14
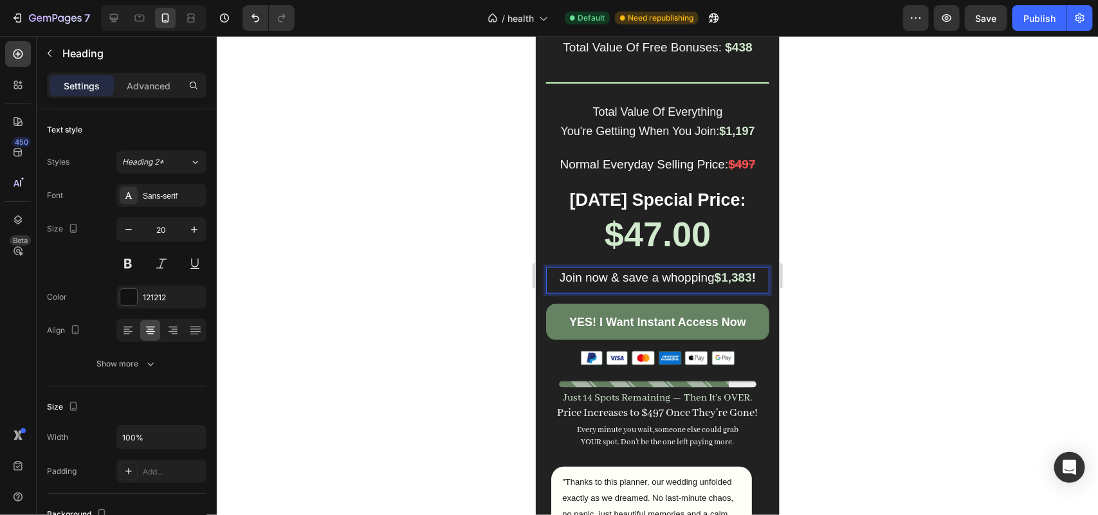
drag, startPoint x: 745, startPoint y: 283, endPoint x: 729, endPoint y: 286, distance: 15.8
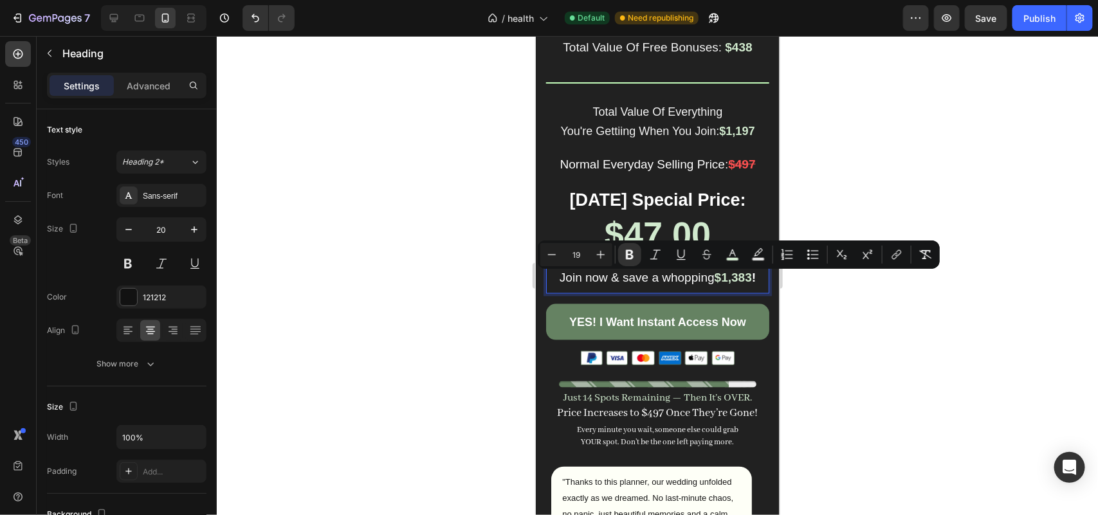
click at [740, 284] on strong "$1,383" at bounding box center [732, 277] width 37 height 14
drag, startPoint x: 743, startPoint y: 284, endPoint x: 724, endPoint y: 283, distance: 19.3
click at [724, 283] on strong "$1,383" at bounding box center [732, 277] width 37 height 14
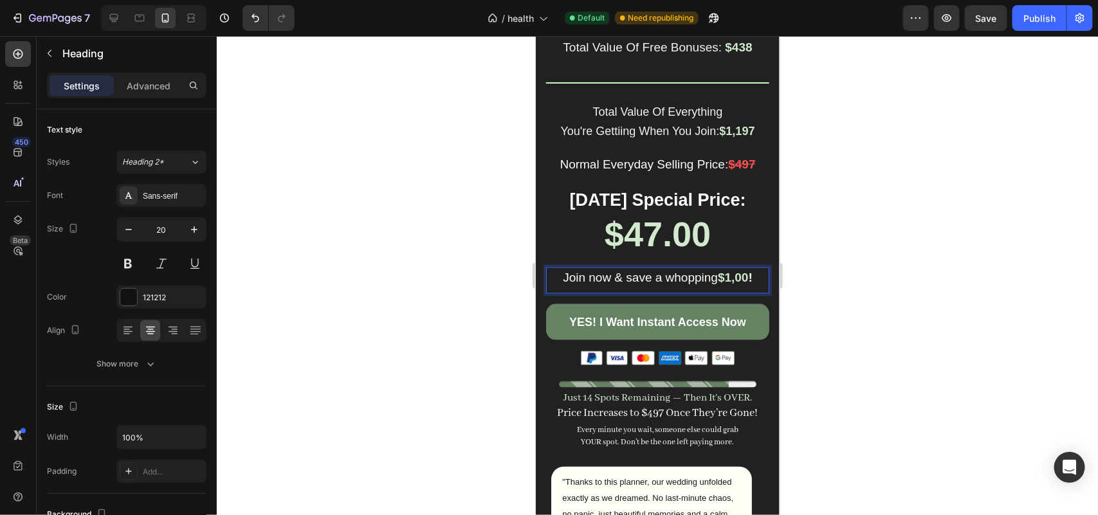
click at [730, 277] on strong "$1,00" at bounding box center [732, 277] width 31 height 14
click at [397, 319] on div at bounding box center [657, 275] width 881 height 479
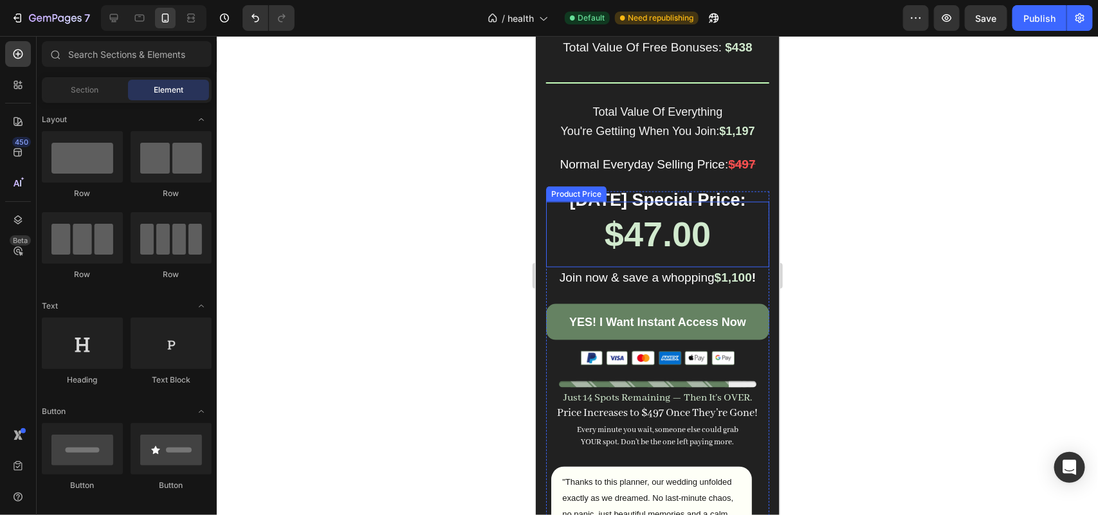
click at [732, 275] on strong "$1,100" at bounding box center [732, 277] width 37 height 14
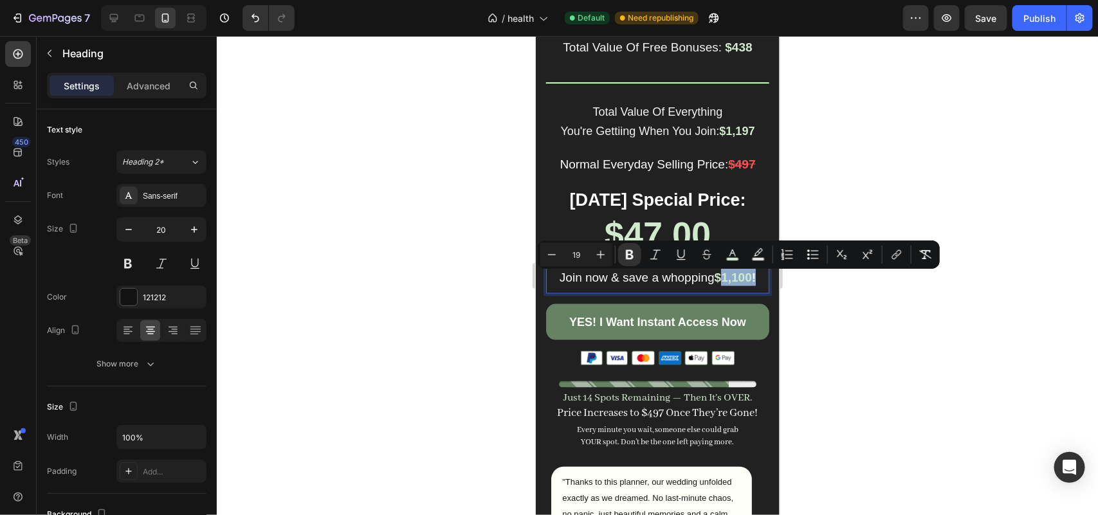
drag, startPoint x: 707, startPoint y: 280, endPoint x: 750, endPoint y: 283, distance: 42.6
click at [750, 283] on p "Join now & save a whopping $1,100 !" at bounding box center [657, 276] width 221 height 17
copy p "$1,100 !"
click at [452, 361] on div at bounding box center [657, 275] width 881 height 479
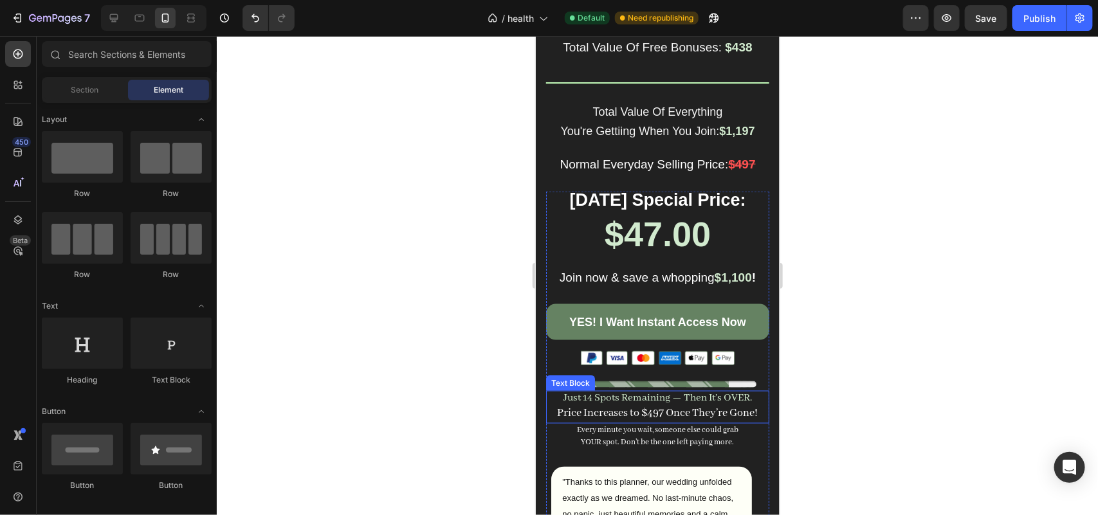
click at [592, 400] on span "Just 14 Spots Remaining — Then It’s OVER." at bounding box center [657, 398] width 188 height 13
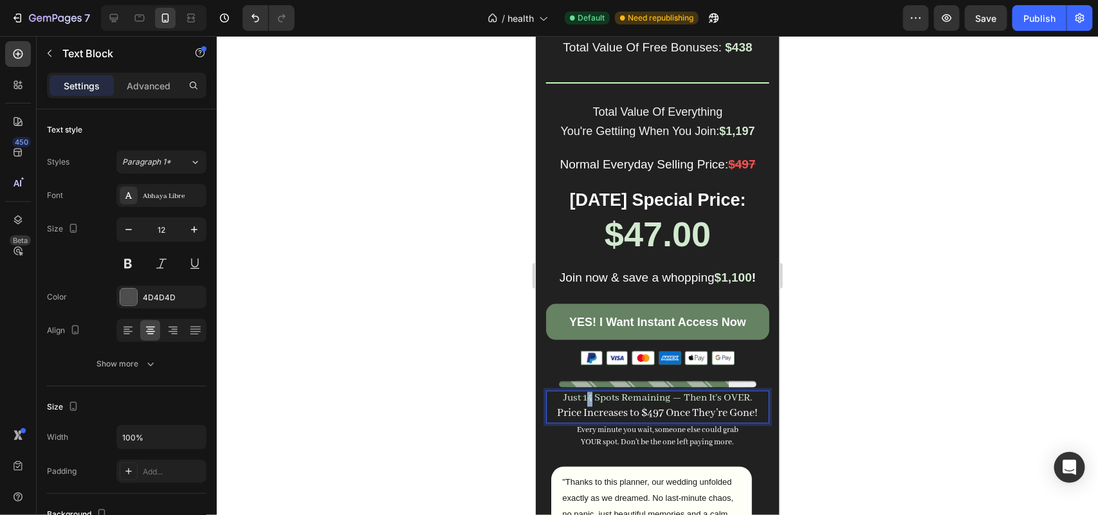
click at [581, 404] on span "Just 14 Spots Remaining — Then It’s OVER." at bounding box center [657, 398] width 188 height 13
click at [404, 408] on div at bounding box center [657, 275] width 881 height 479
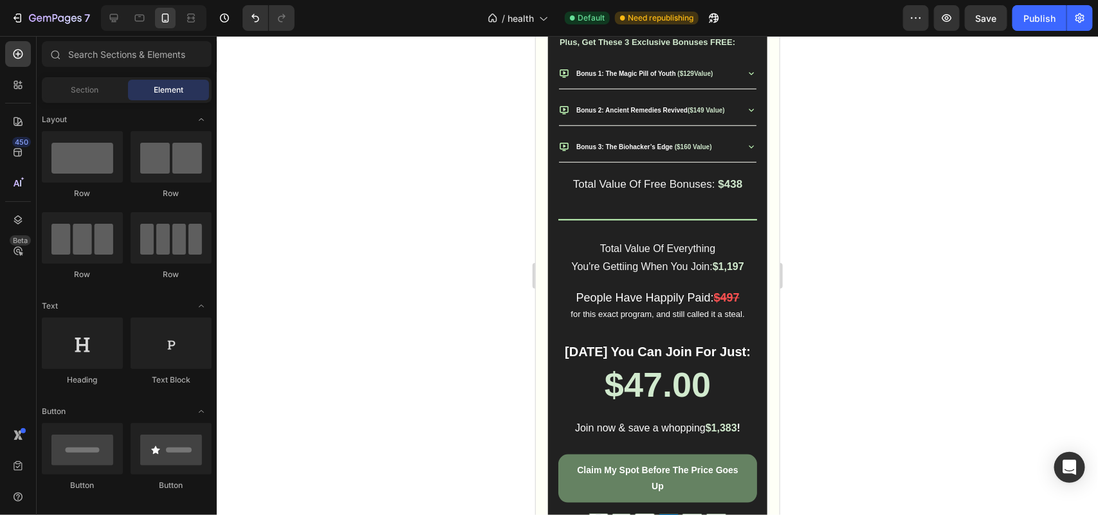
scroll to position [2907, 0]
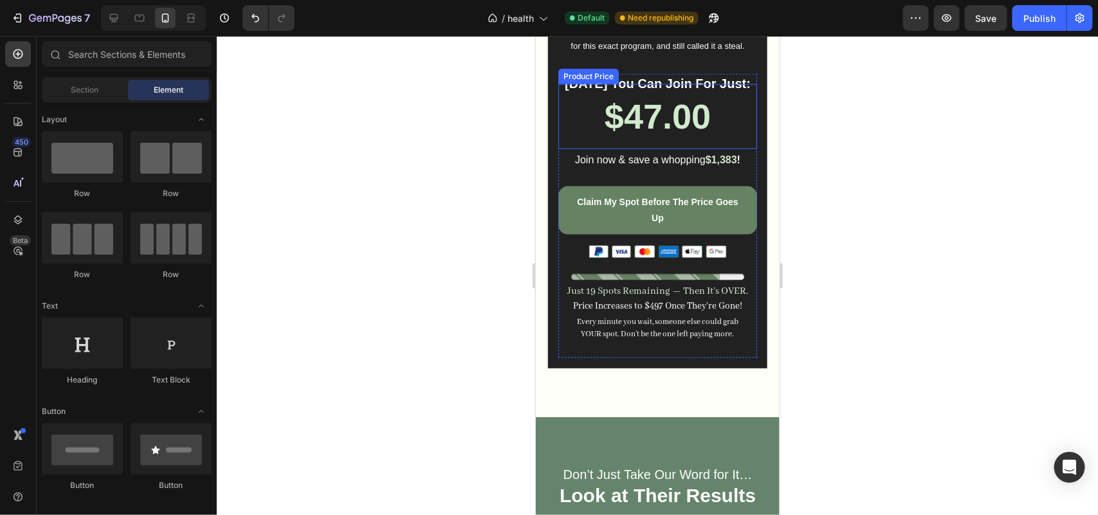
click at [718, 169] on h2 "Join now & save a whopping $1,383 !" at bounding box center [656, 159] width 199 height 21
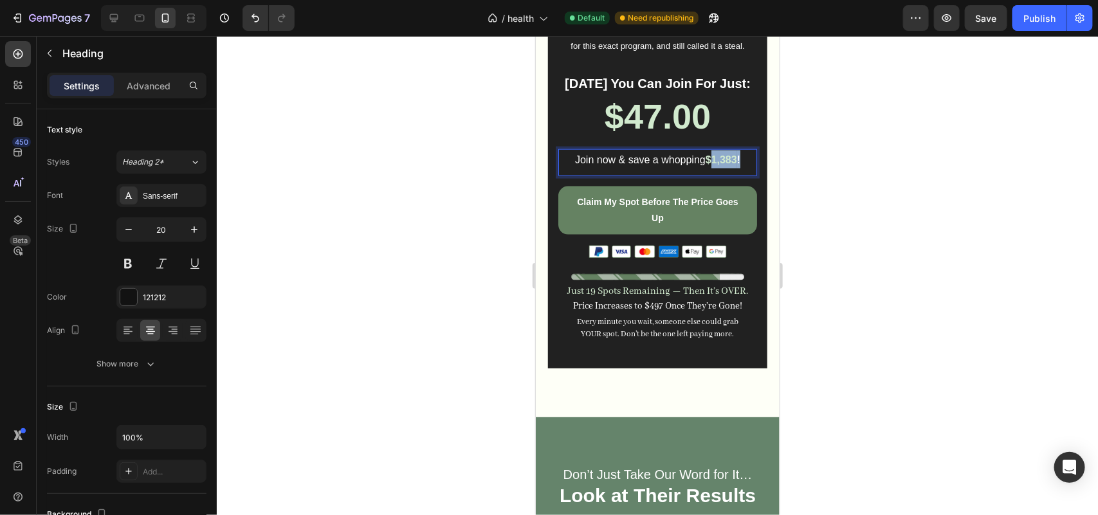
drag, startPoint x: 698, startPoint y: 176, endPoint x: 733, endPoint y: 177, distance: 34.7
click at [733, 168] on p "Join now & save a whopping $1,383 !" at bounding box center [657, 159] width 196 height 18
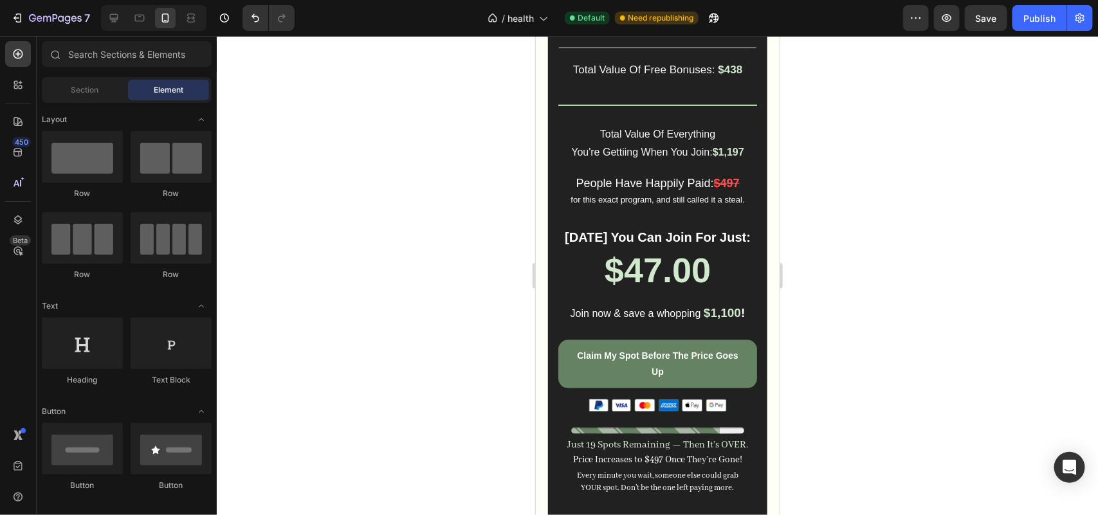
scroll to position [2984, 0]
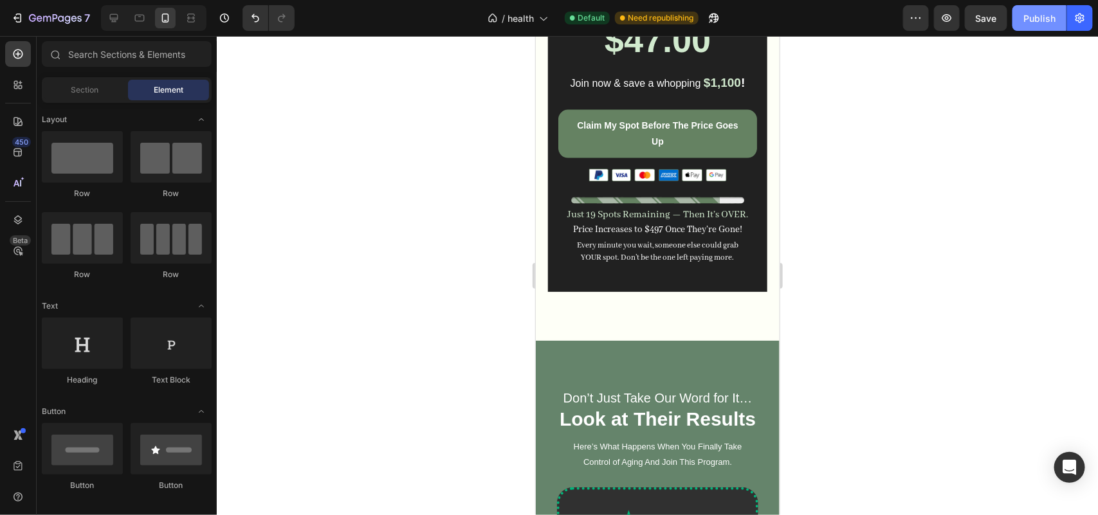
click at [1032, 18] on div "Publish" at bounding box center [1039, 19] width 32 height 14
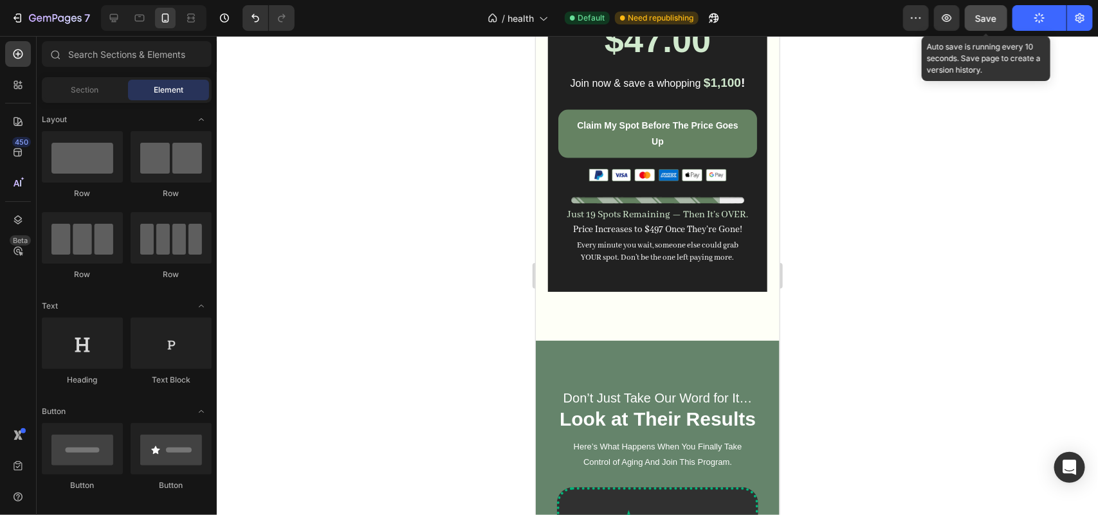
click at [976, 20] on span "Save" at bounding box center [985, 18] width 21 height 11
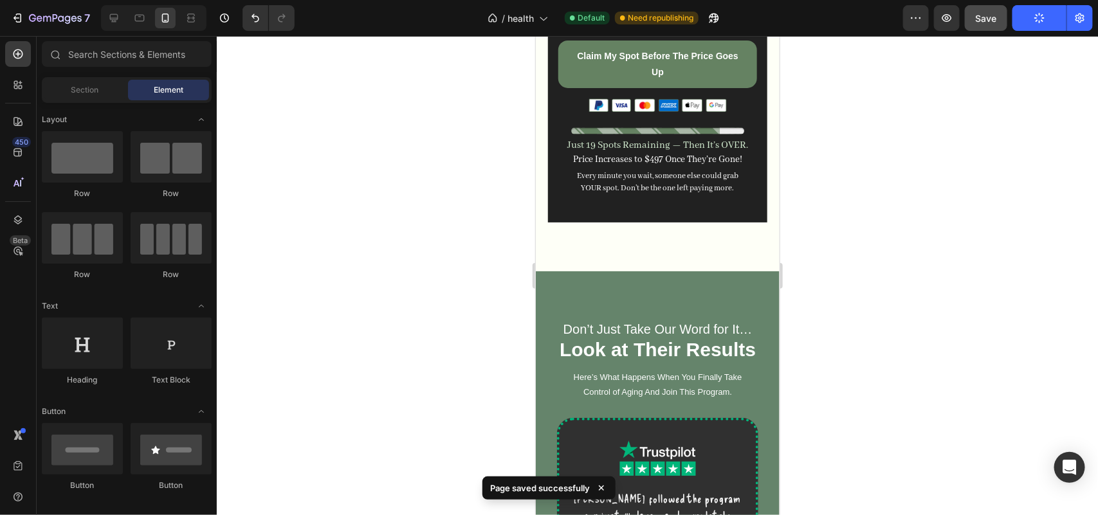
scroll to position [0, 0]
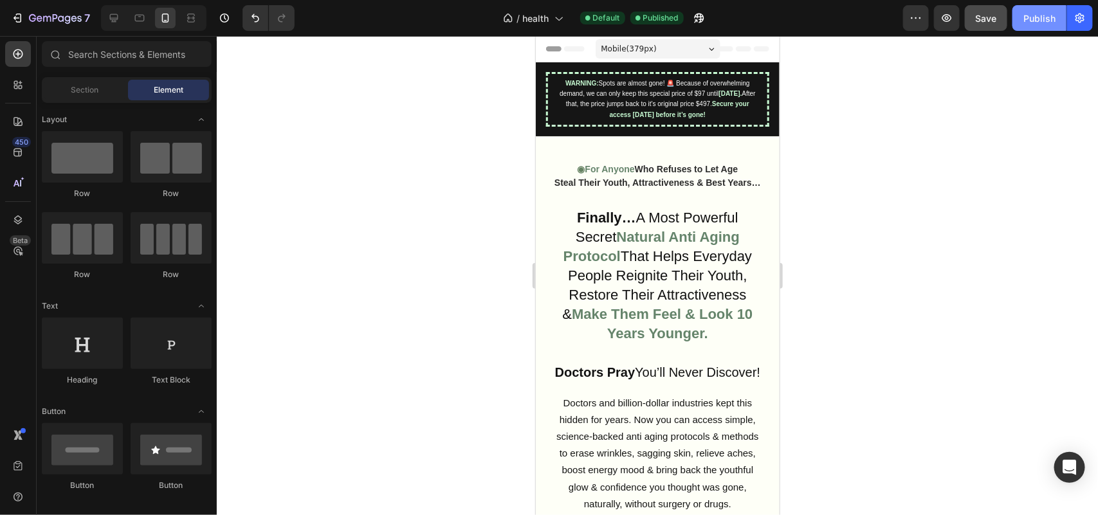
click at [1049, 20] on div "Publish" at bounding box center [1039, 19] width 32 height 14
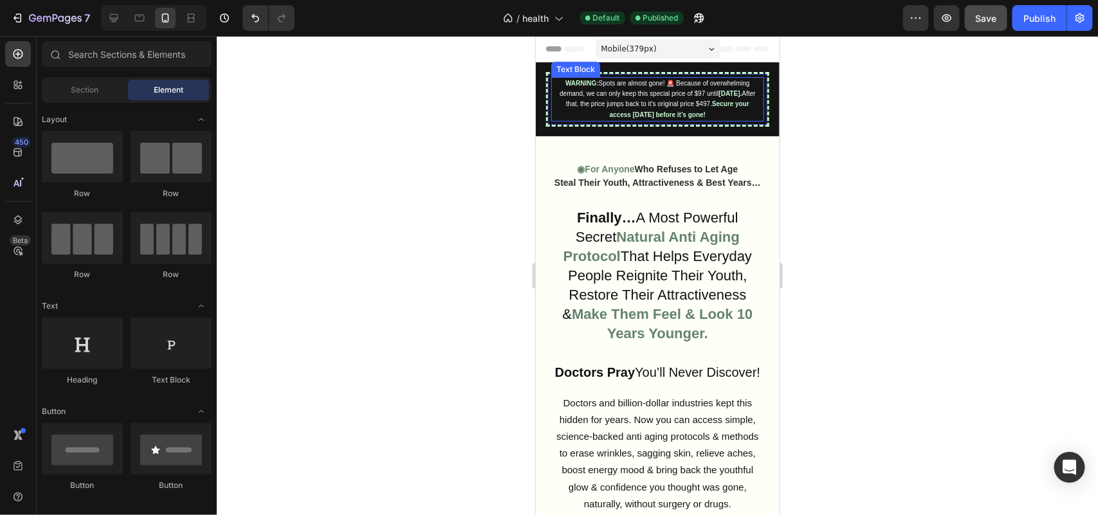
click at [595, 96] on div "WARNING: Spots are almost gone! 🚨 Because of overwhelming demand, we can only k…" at bounding box center [656, 99] width 213 height 44
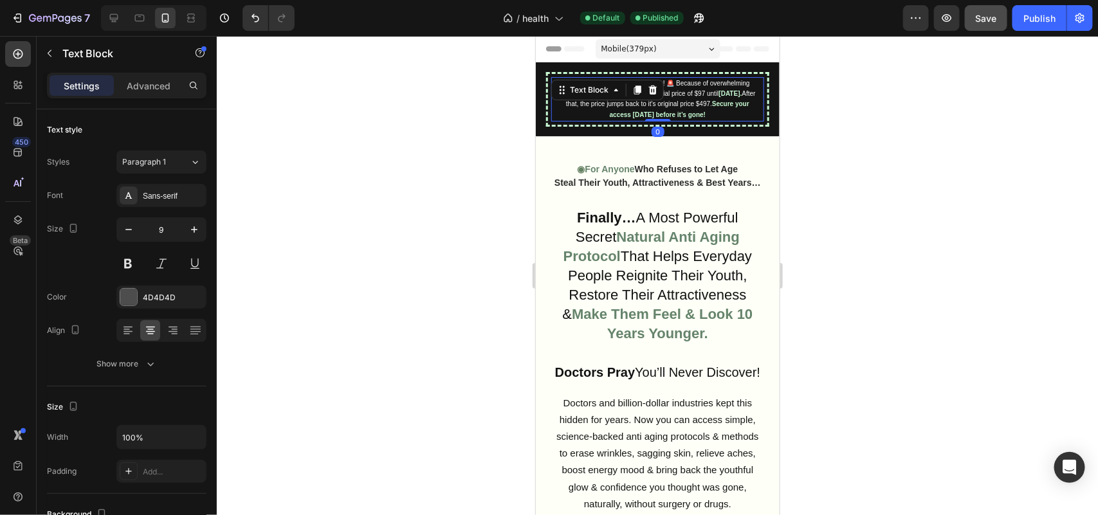
click at [595, 96] on div "Text Block" at bounding box center [588, 89] width 69 height 15
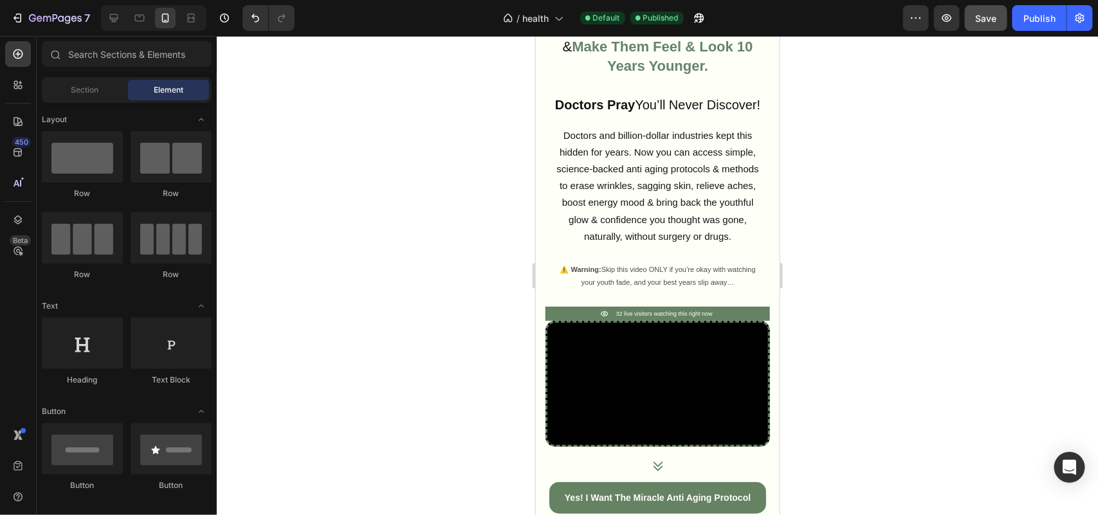
scroll to position [306, 0]
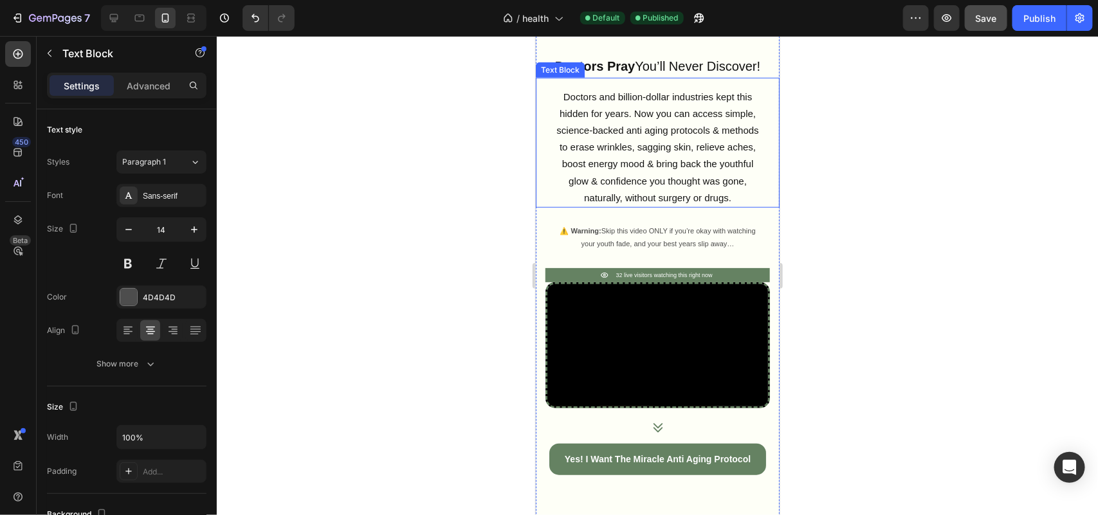
click at [685, 154] on span "Doctors and billion-dollar industries kept this hidden for years. Now you can a…" at bounding box center [657, 147] width 202 height 112
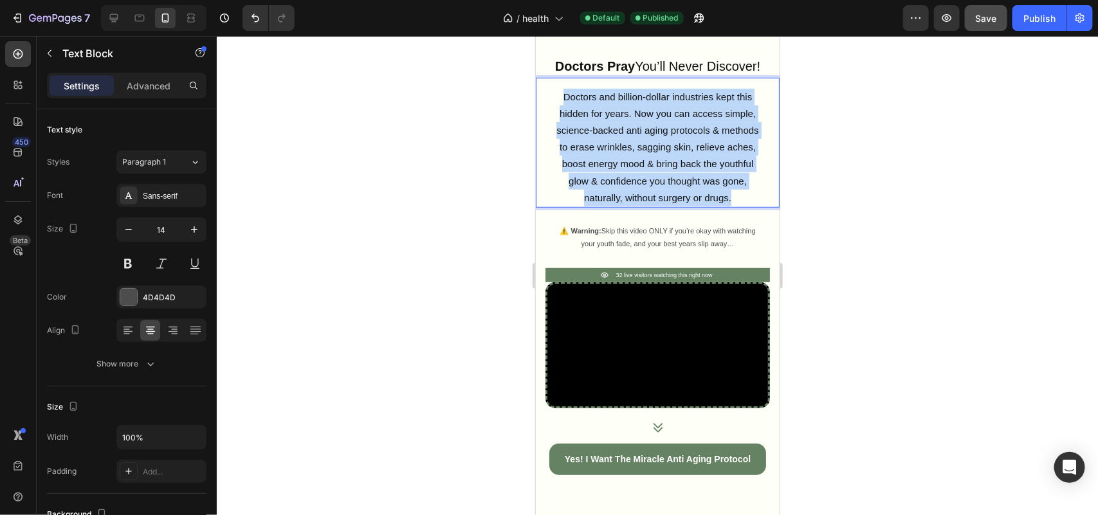
click at [685, 154] on span "Doctors and billion-dollar industries kept this hidden for years. Now you can a…" at bounding box center [657, 147] width 202 height 112
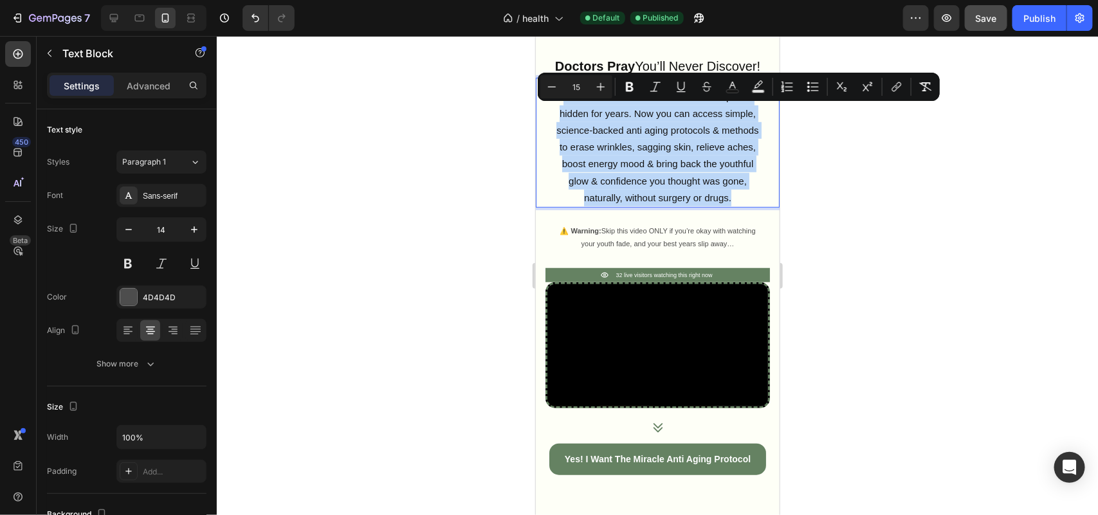
click at [613, 146] on span "Doctors and billion-dollar industries kept this hidden for years. Now you can a…" at bounding box center [657, 147] width 202 height 112
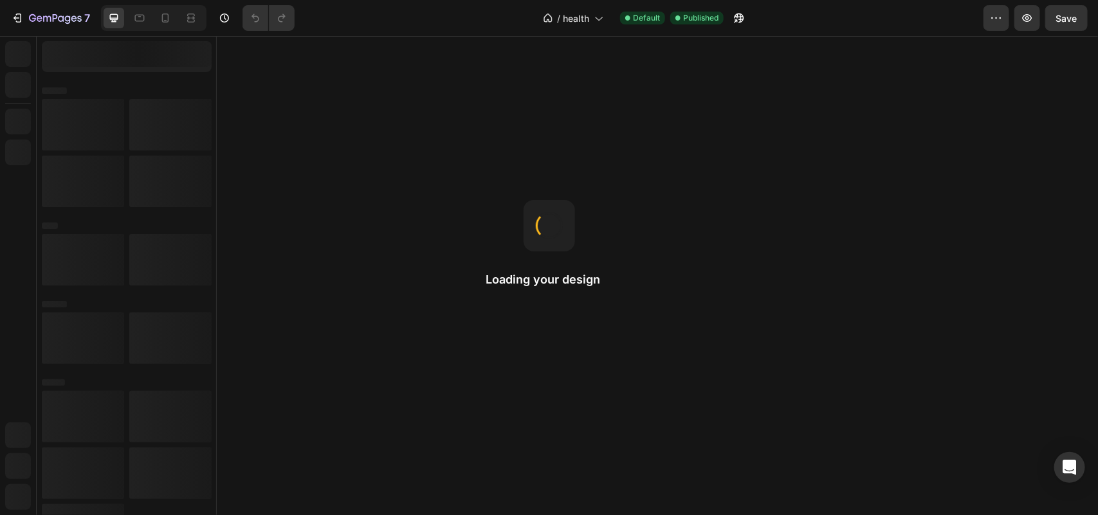
click at [170, 19] on icon at bounding box center [165, 18] width 13 height 13
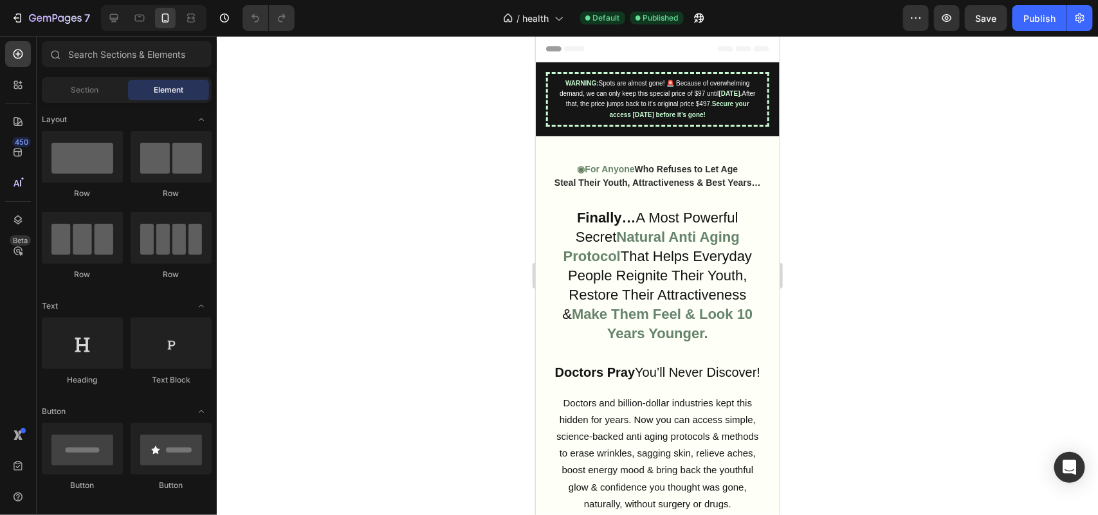
click at [170, 17] on icon at bounding box center [165, 18] width 13 height 13
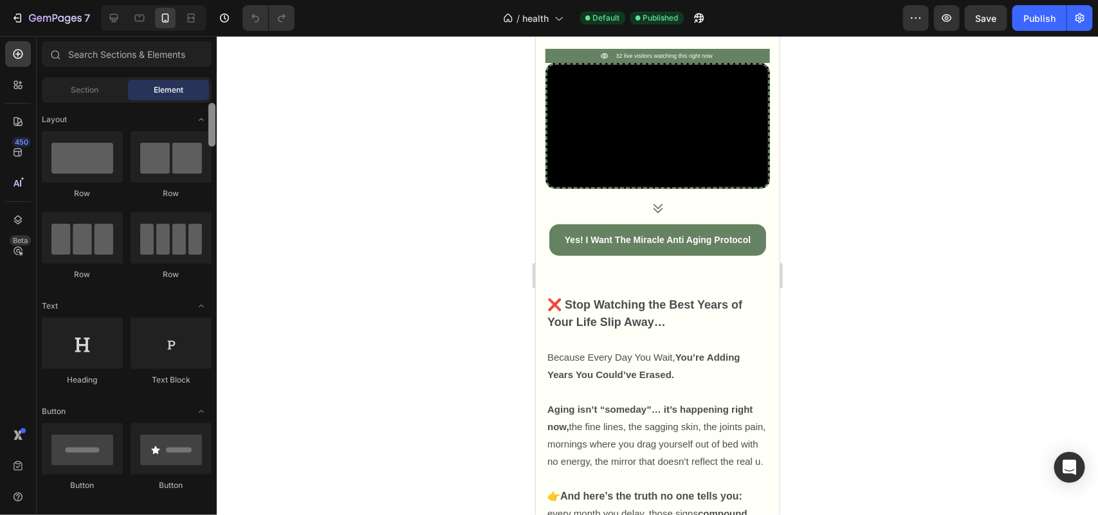
scroll to position [409, 0]
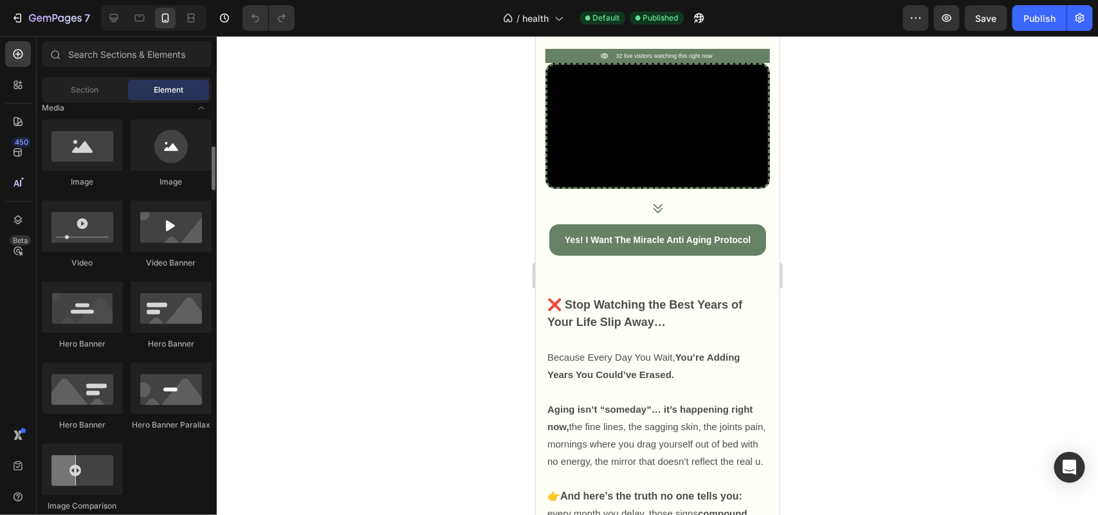
drag, startPoint x: 206, startPoint y: 139, endPoint x: 217, endPoint y: 177, distance: 39.5
click at [217, 0] on div "7 / health Default Published Preview Save Publish 450 Beta Sections(18) Element…" at bounding box center [549, 0] width 1098 height 0
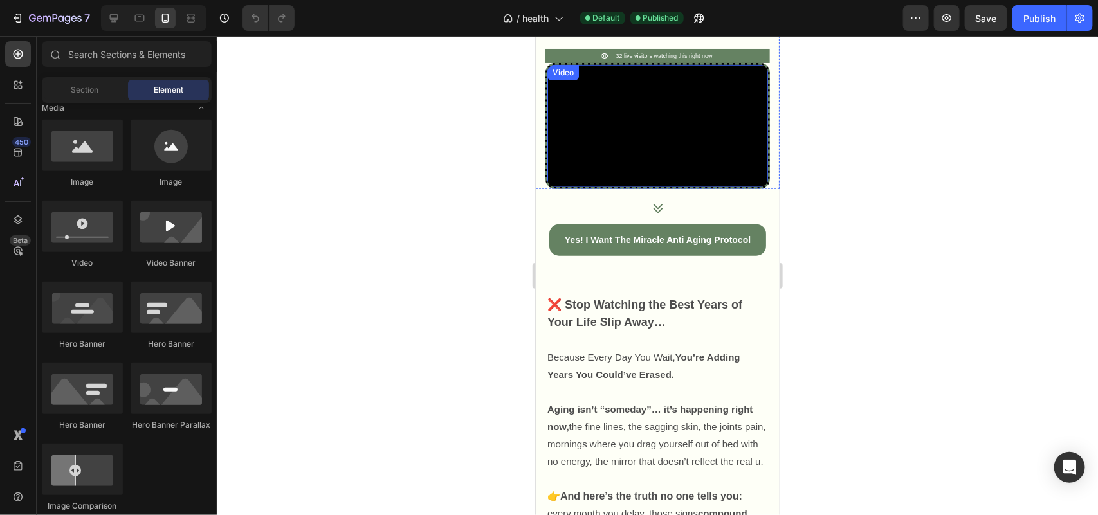
click at [556, 78] on div "Video" at bounding box center [562, 72] width 26 height 12
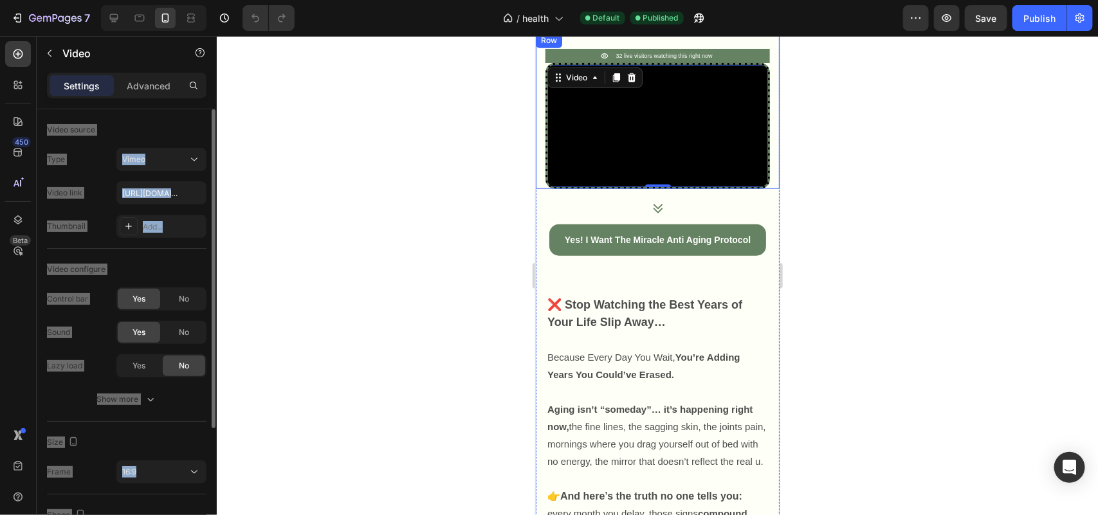
click at [155, 135] on div "Video source" at bounding box center [126, 130] width 159 height 21
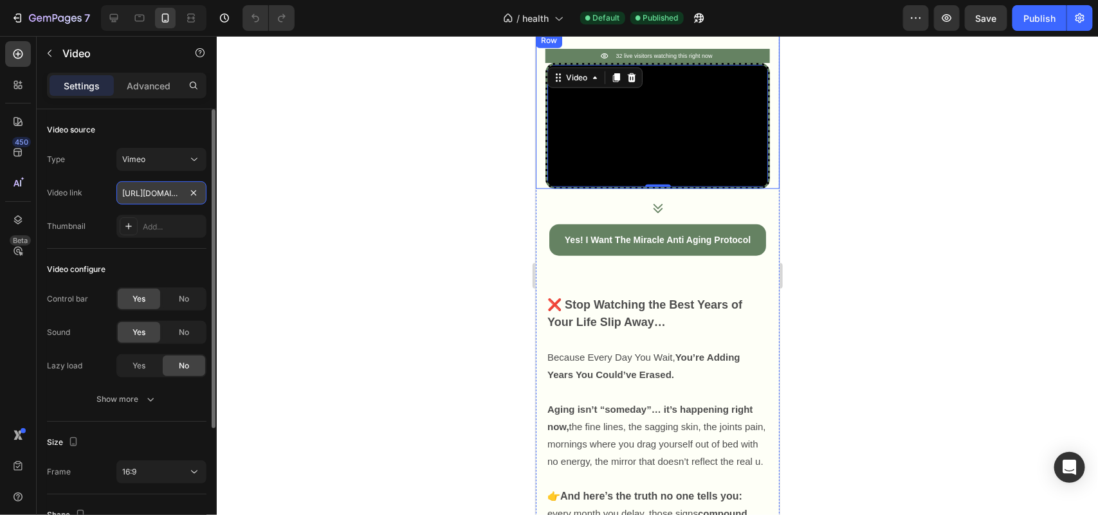
click at [156, 187] on input "[URL][DOMAIN_NAME]" at bounding box center [161, 192] width 90 height 23
paste input "3502599"
type input "[URL][DOMAIN_NAME]"
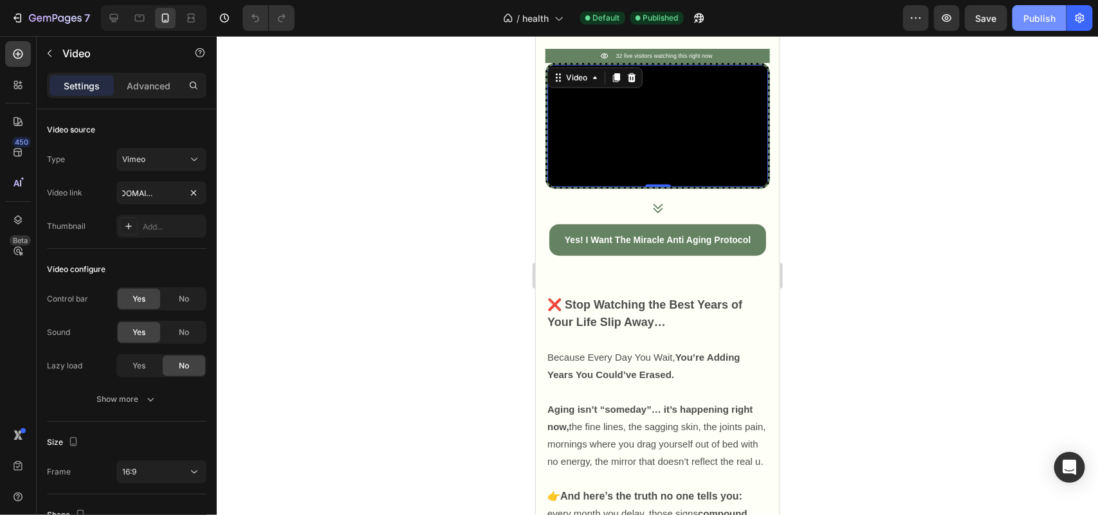
click at [1035, 21] on div "Publish" at bounding box center [1039, 19] width 32 height 14
click at [333, 243] on div at bounding box center [657, 275] width 881 height 479
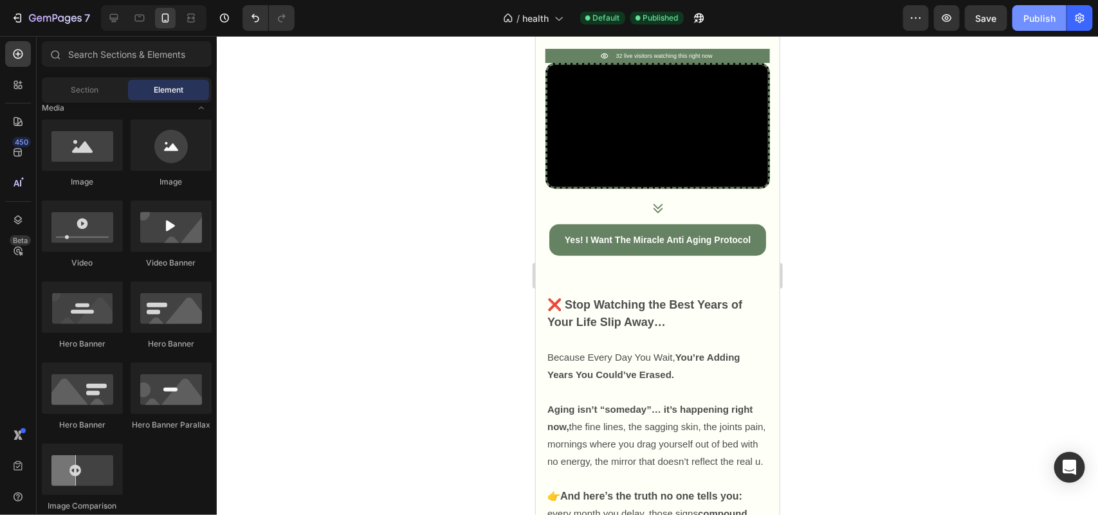
click at [1042, 23] on div "Publish" at bounding box center [1039, 19] width 32 height 14
